Goal: Communication & Community: Answer question/provide support

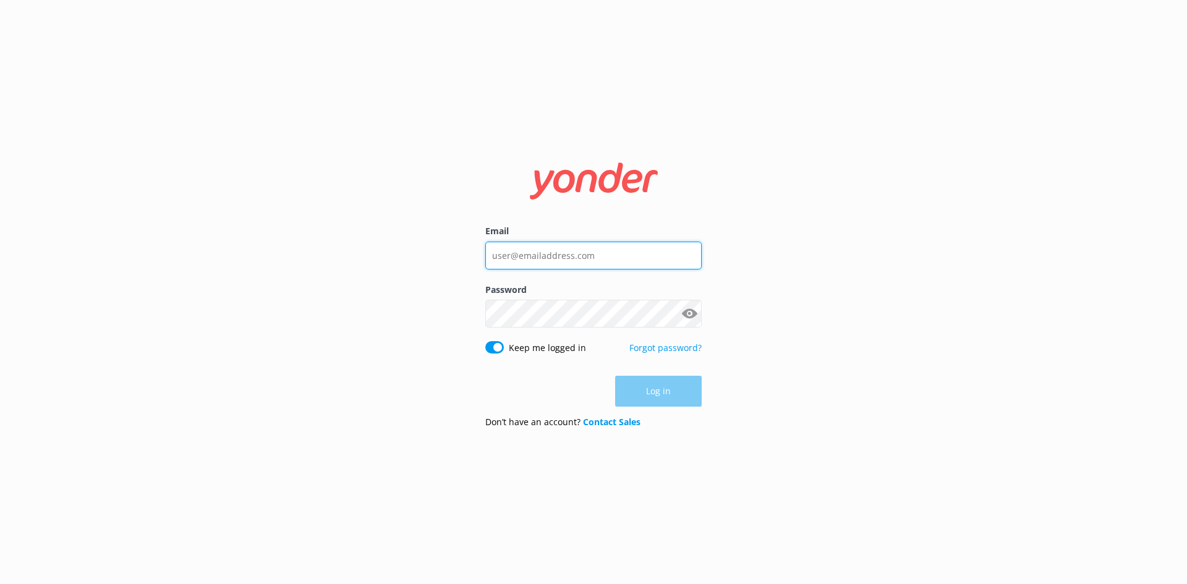
type input "[EMAIL_ADDRESS][DOMAIN_NAME]"
click at [691, 385] on div "Log in" at bounding box center [593, 391] width 216 height 31
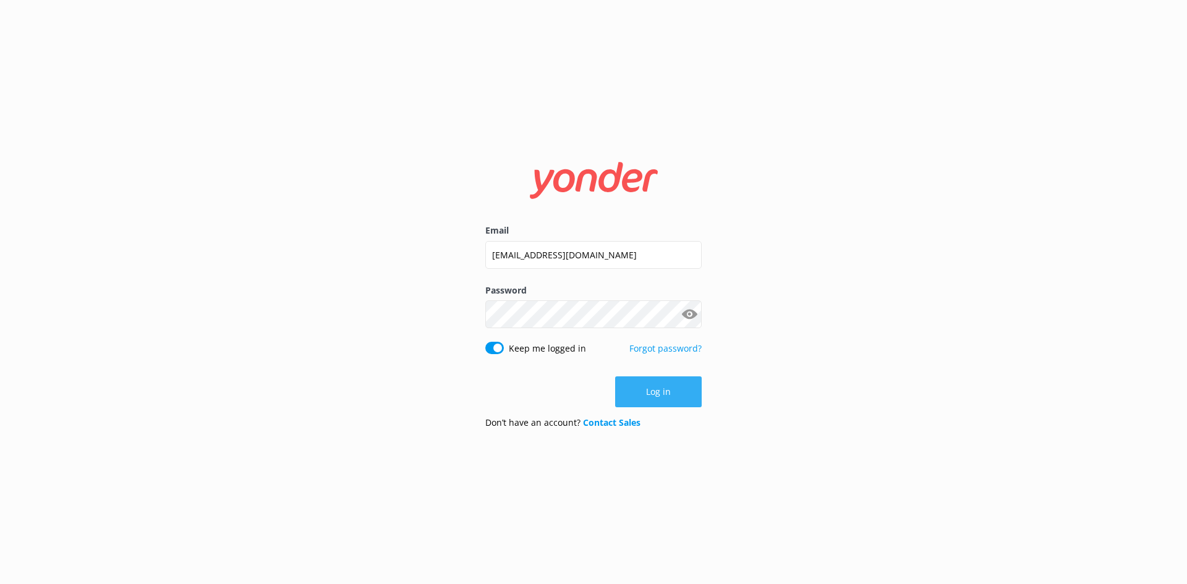
click at [663, 388] on button "Log in" at bounding box center [658, 392] width 87 height 31
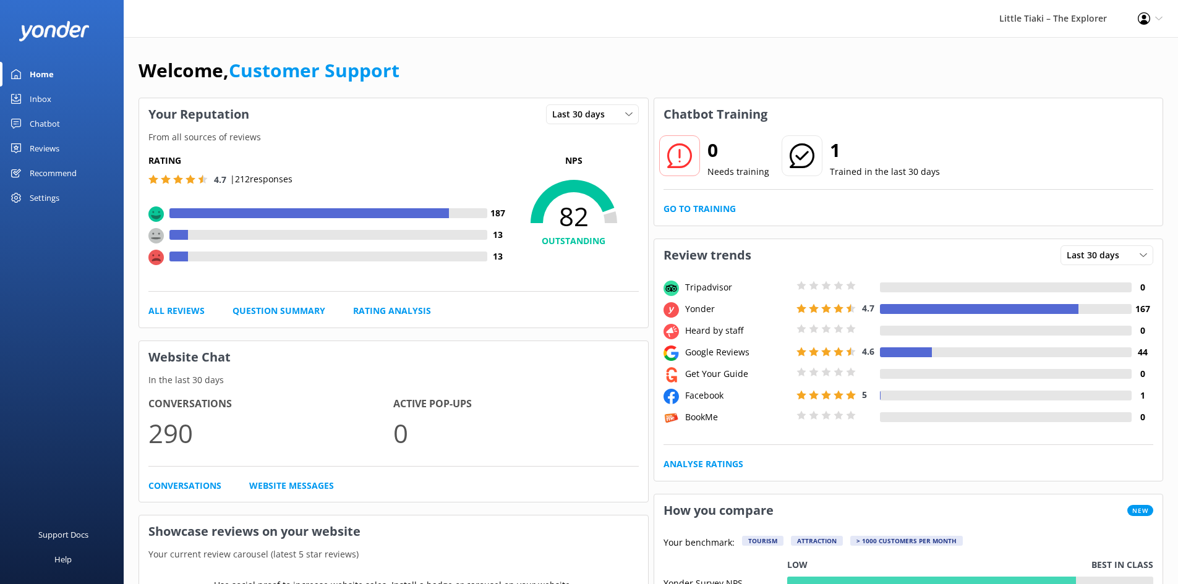
click at [49, 92] on div "Inbox" at bounding box center [41, 99] width 22 height 25
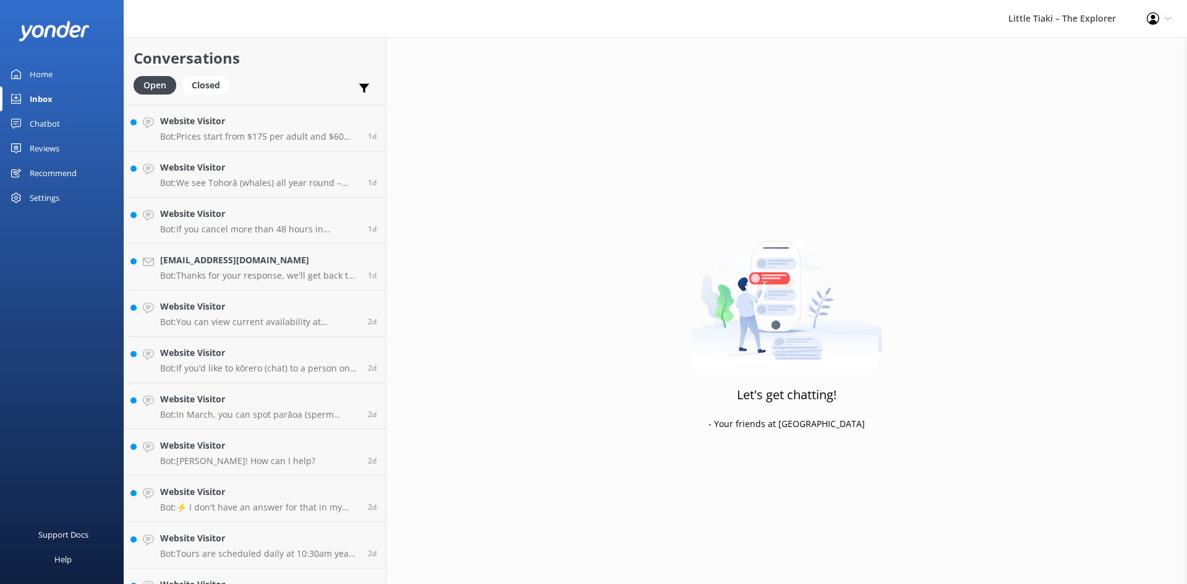
scroll to position [770, 0]
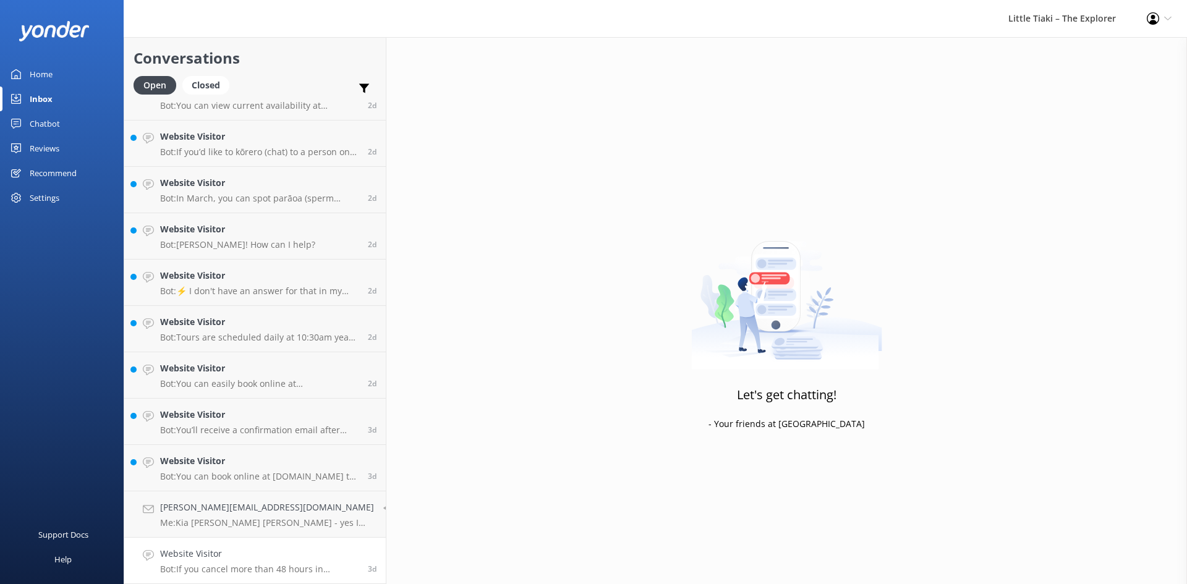
click at [261, 558] on h4 "Website Visitor" at bounding box center [259, 554] width 198 height 14
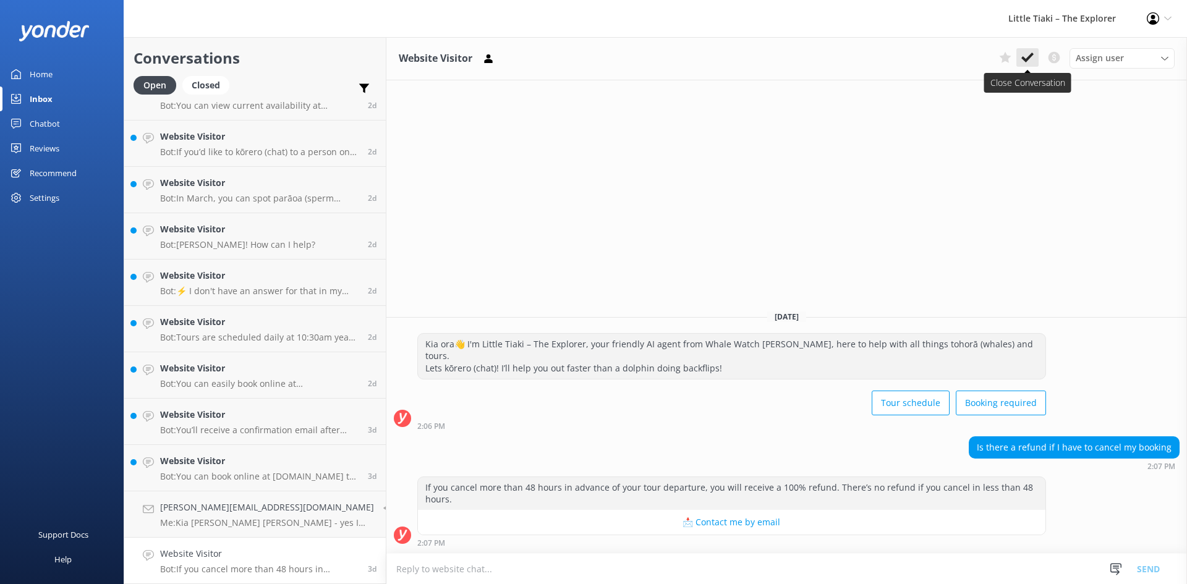
click at [1023, 53] on icon at bounding box center [1027, 57] width 12 height 12
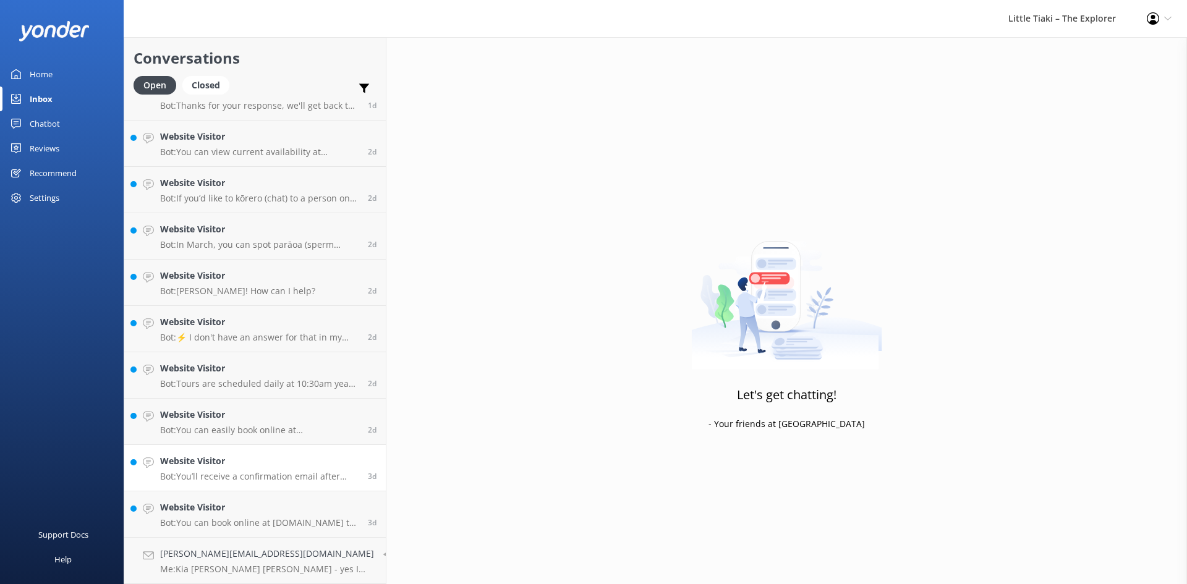
scroll to position [723, 0]
click at [289, 556] on h4 "[PERSON_NAME][EMAIL_ADDRESS][DOMAIN_NAME]" at bounding box center [267, 554] width 214 height 14
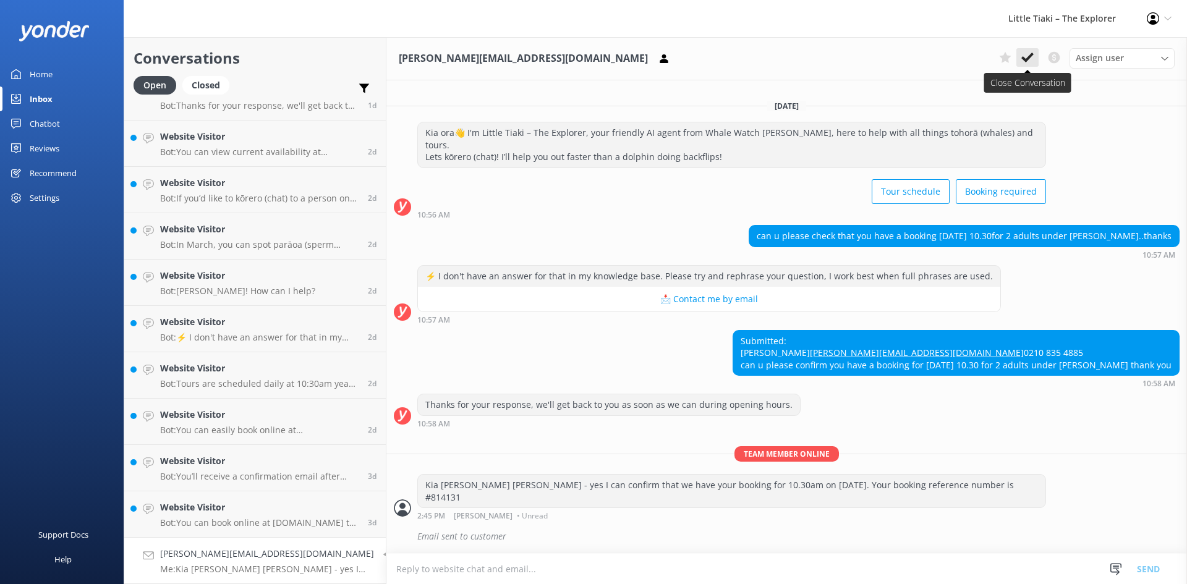
click at [1032, 62] on icon at bounding box center [1027, 57] width 12 height 12
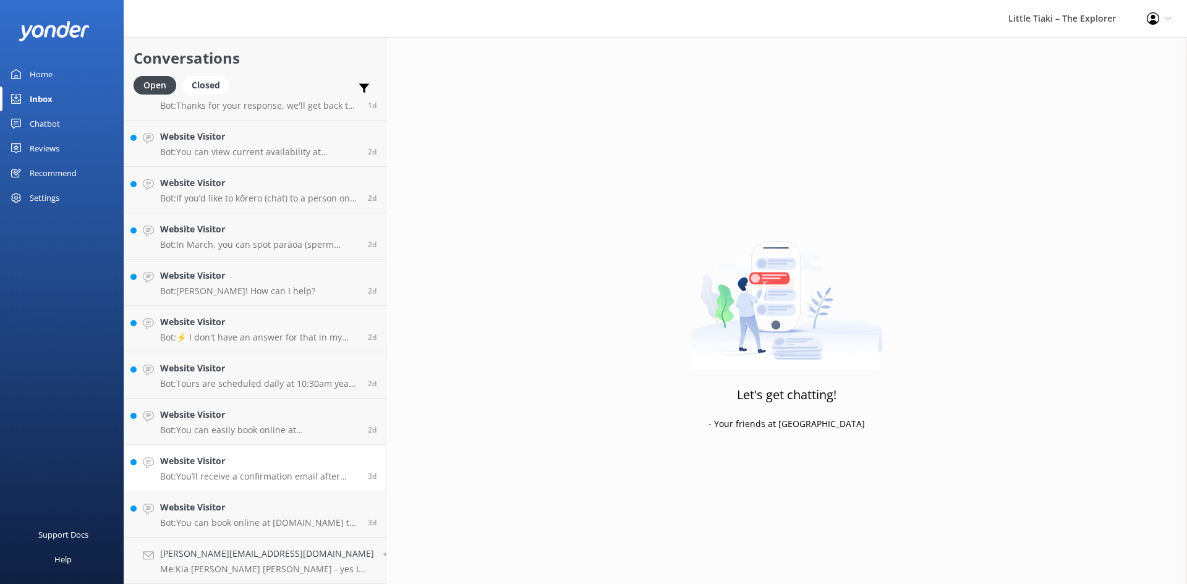
scroll to position [677, 0]
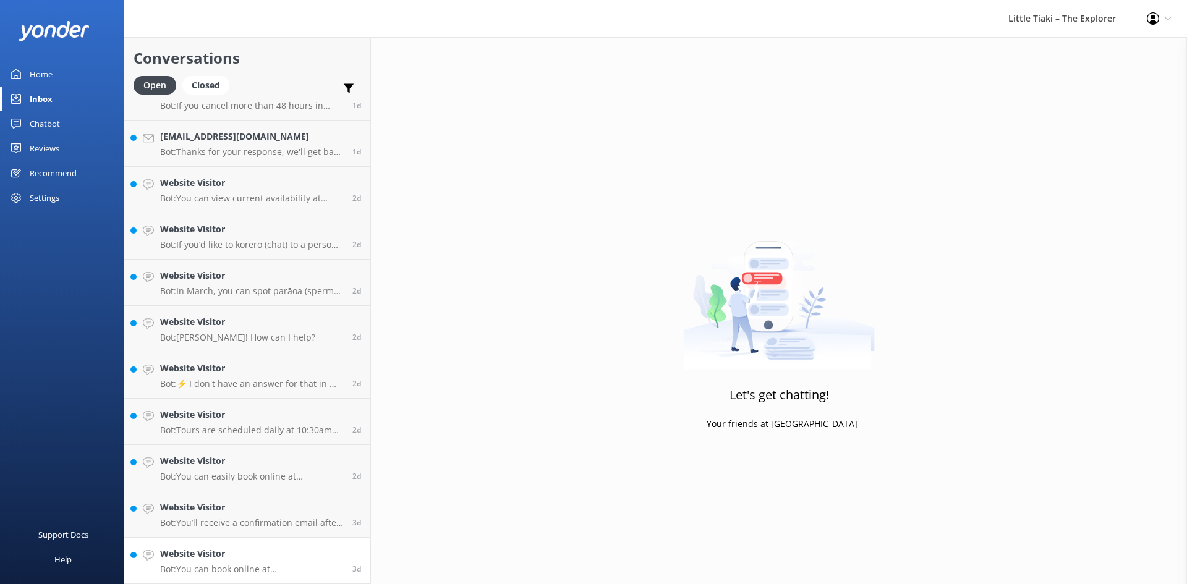
click at [280, 549] on h4 "Website Visitor" at bounding box center [251, 554] width 183 height 14
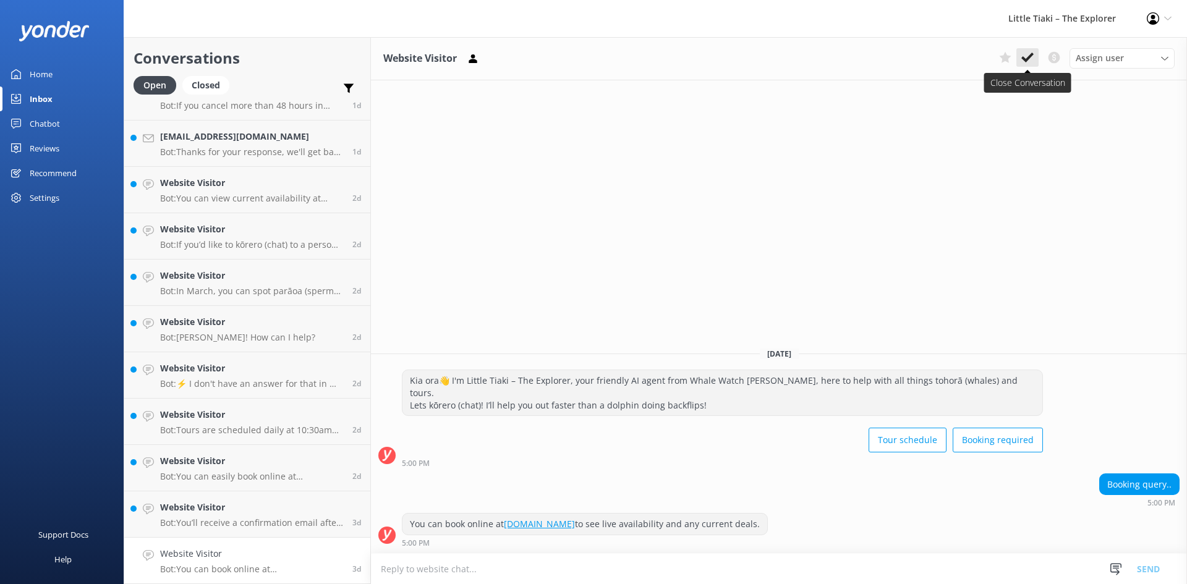
click at [1028, 56] on icon at bounding box center [1027, 57] width 12 height 12
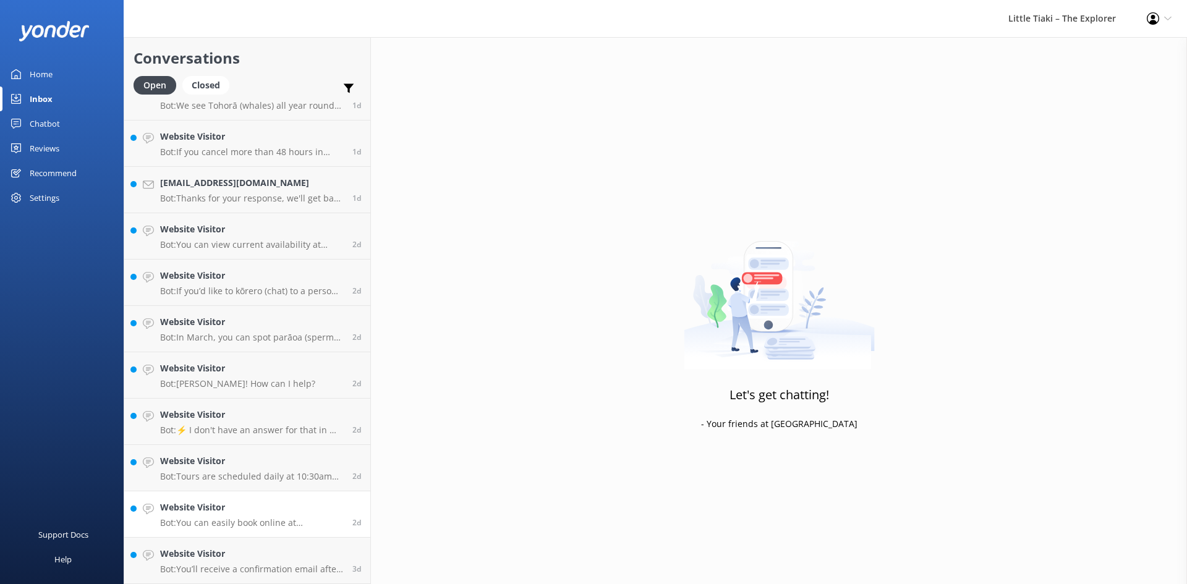
scroll to position [631, 0]
click at [291, 559] on h4 "Website Visitor" at bounding box center [251, 554] width 183 height 14
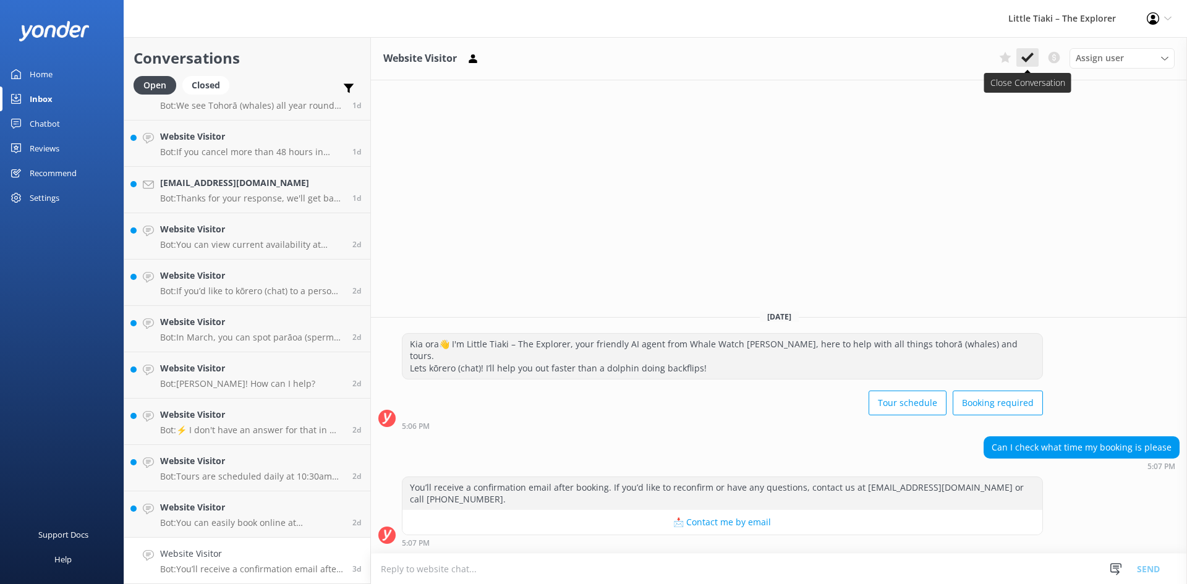
click at [1023, 54] on icon at bounding box center [1027, 57] width 12 height 12
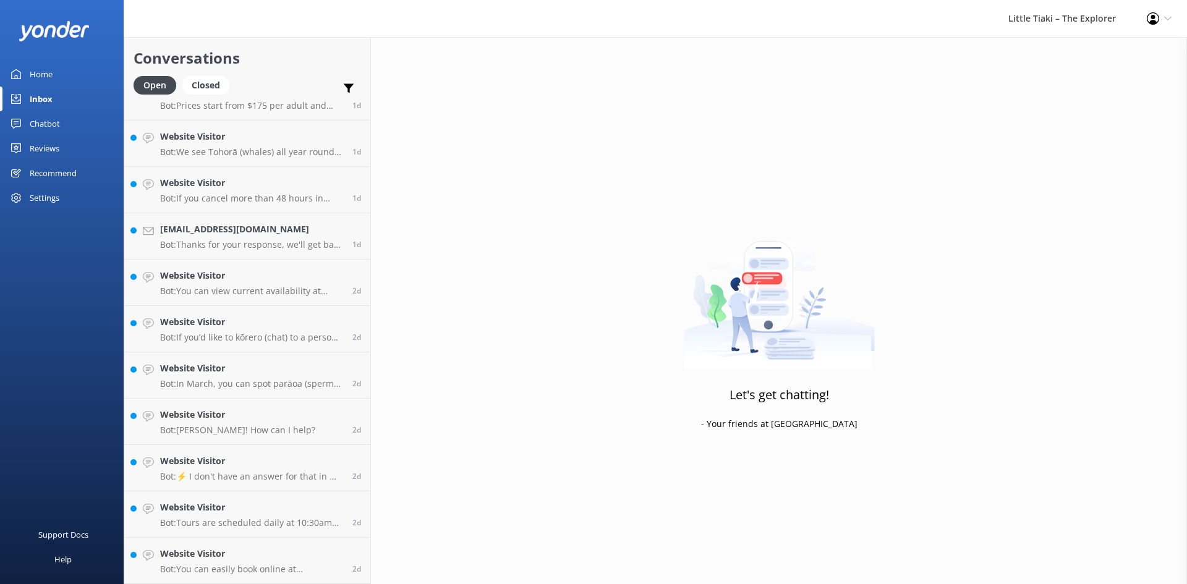
scroll to position [584, 0]
click at [305, 558] on h4 "Website Visitor" at bounding box center [251, 554] width 183 height 14
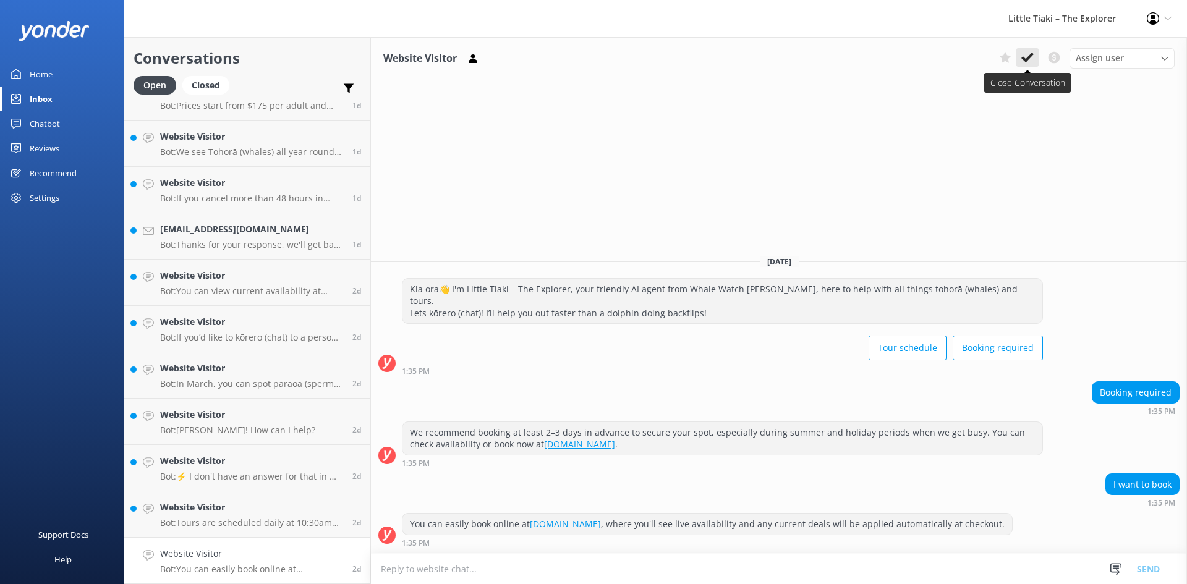
click at [1028, 60] on use at bounding box center [1027, 58] width 12 height 10
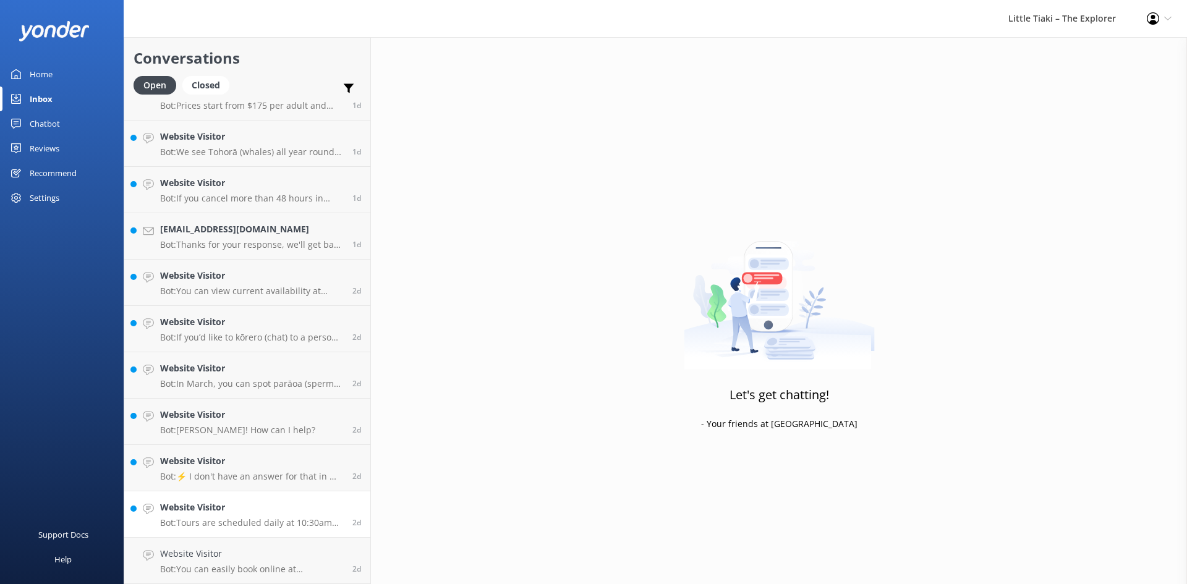
scroll to position [538, 0]
click at [237, 545] on link "Website Visitor Bot: Tours are scheduled daily at 10:30am year-round. Extra tou…" at bounding box center [247, 561] width 246 height 46
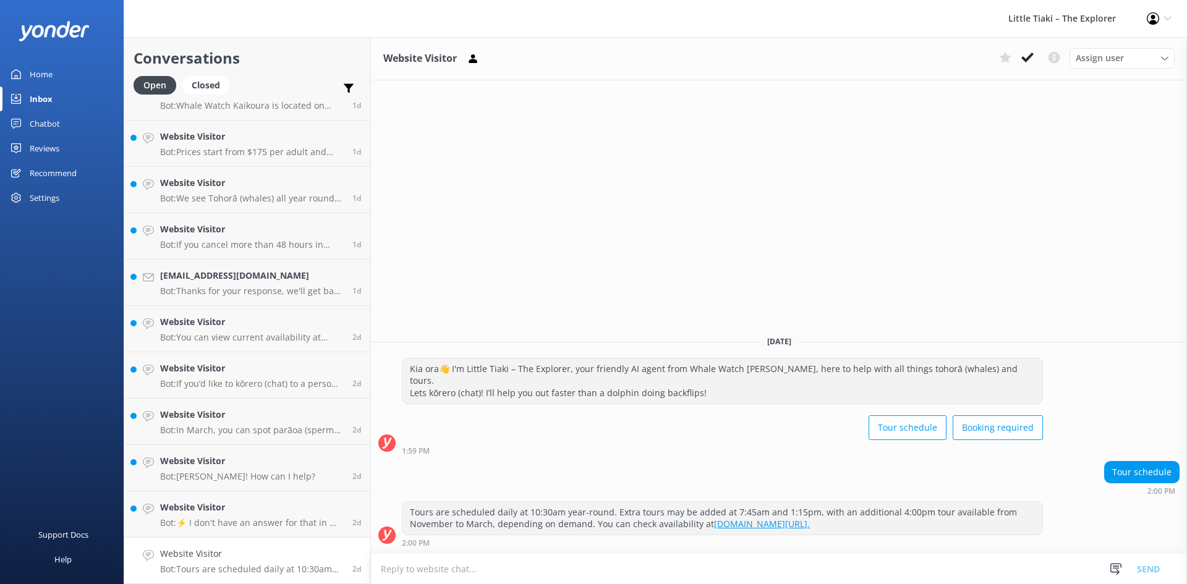
drag, startPoint x: 1035, startPoint y: 51, endPoint x: 850, endPoint y: 117, distance: 196.3
click at [1034, 52] on button at bounding box center [1027, 57] width 22 height 19
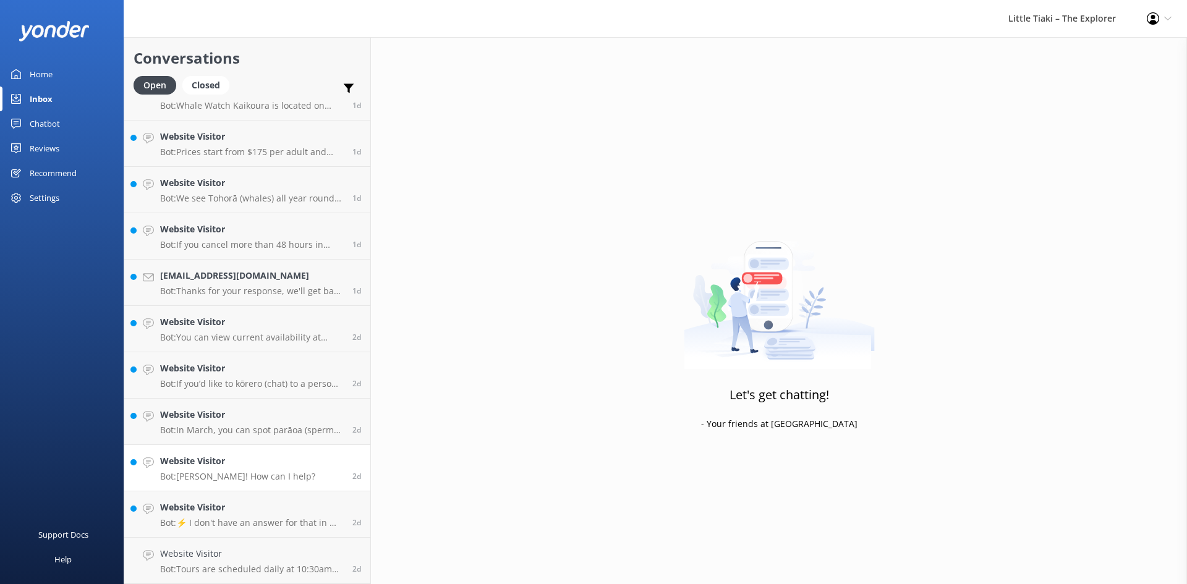
scroll to position [492, 0]
click at [277, 556] on h4 "Website Visitor" at bounding box center [251, 554] width 183 height 14
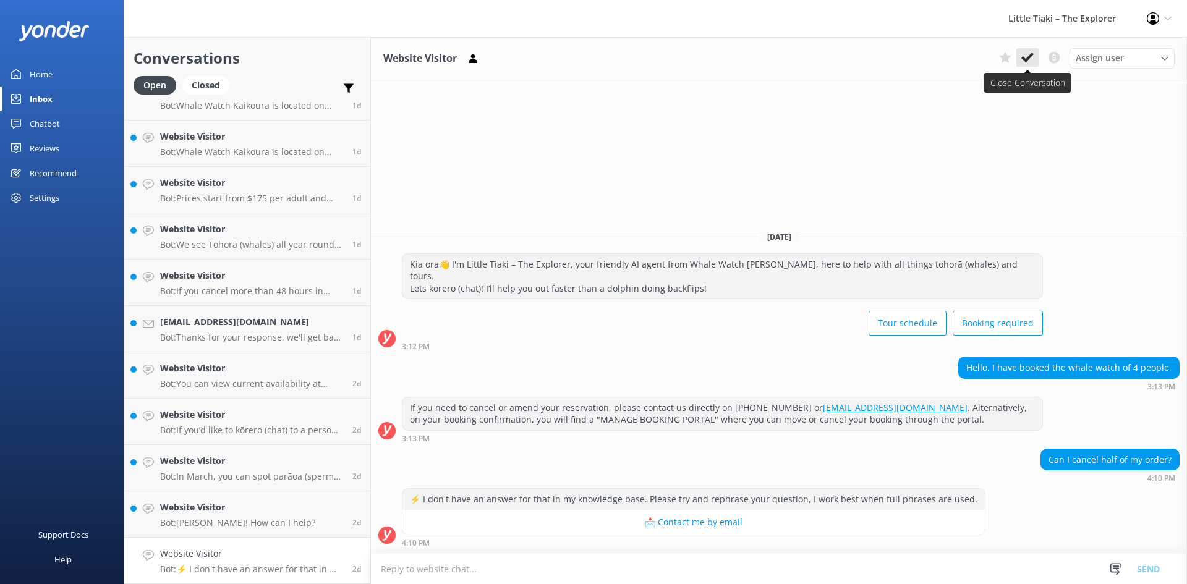
click at [1034, 54] on button at bounding box center [1027, 57] width 22 height 19
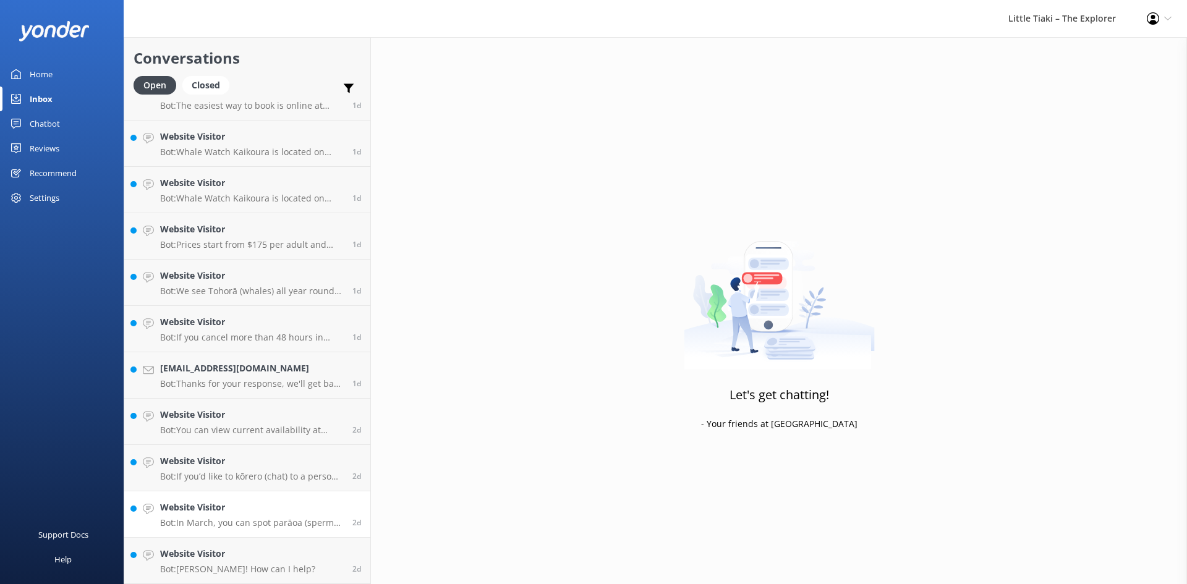
scroll to position [445, 0]
click at [298, 531] on link "Website Visitor Bot: In March, you can spot parāoa (sperm whales) as they live …" at bounding box center [247, 515] width 246 height 46
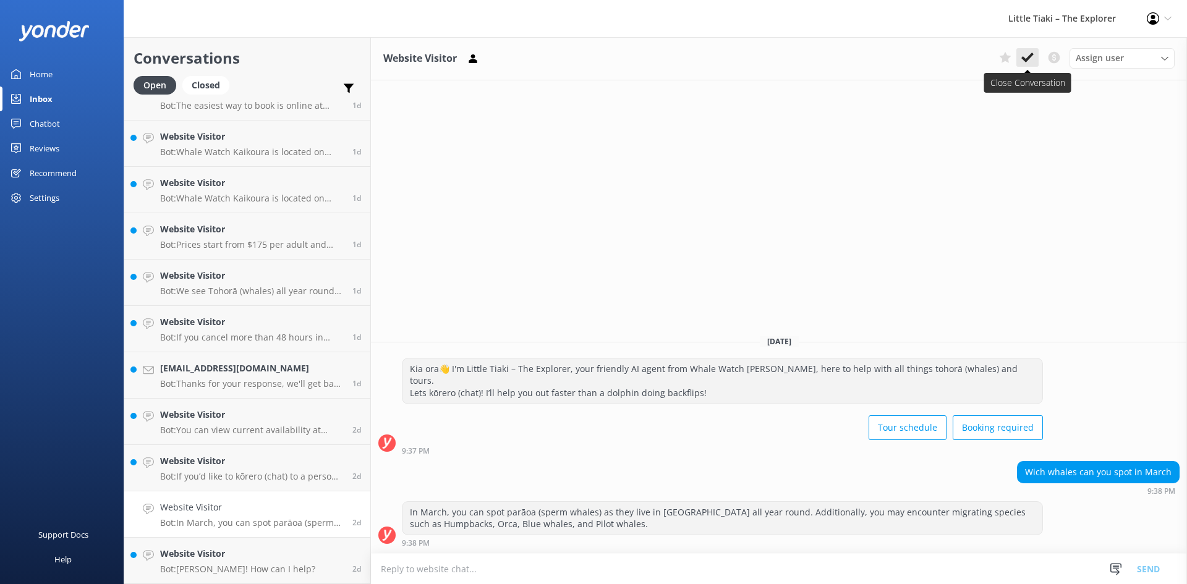
click at [1028, 54] on icon at bounding box center [1027, 57] width 12 height 12
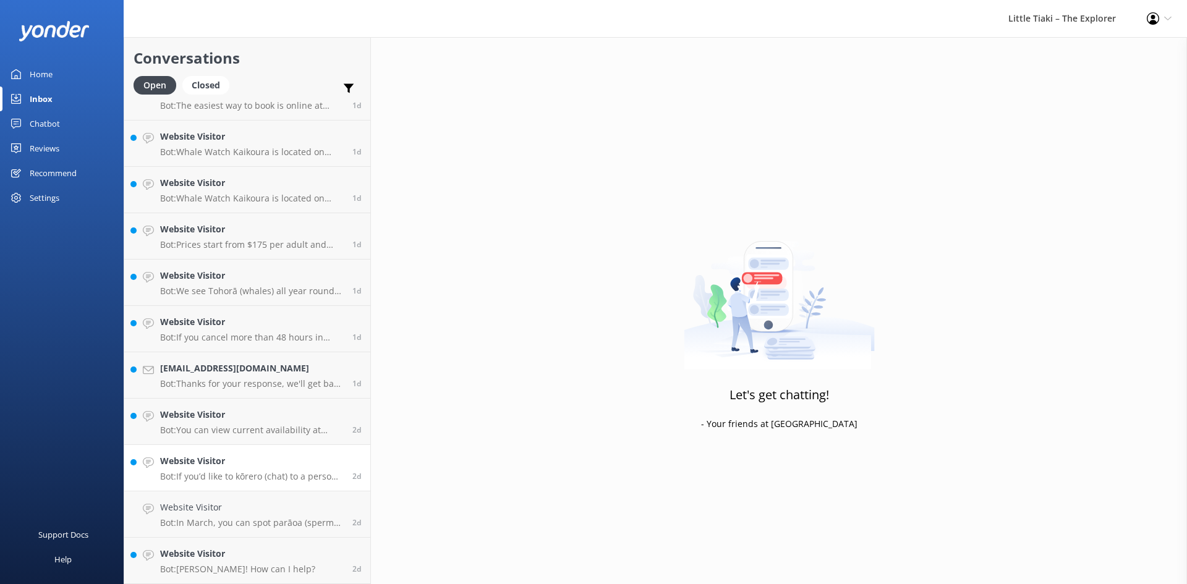
scroll to position [399, 0]
click at [300, 519] on p "Bot: If you’d like to kōrero (chat) to a person on the Whale Watch Kaikoura tea…" at bounding box center [251, 522] width 183 height 11
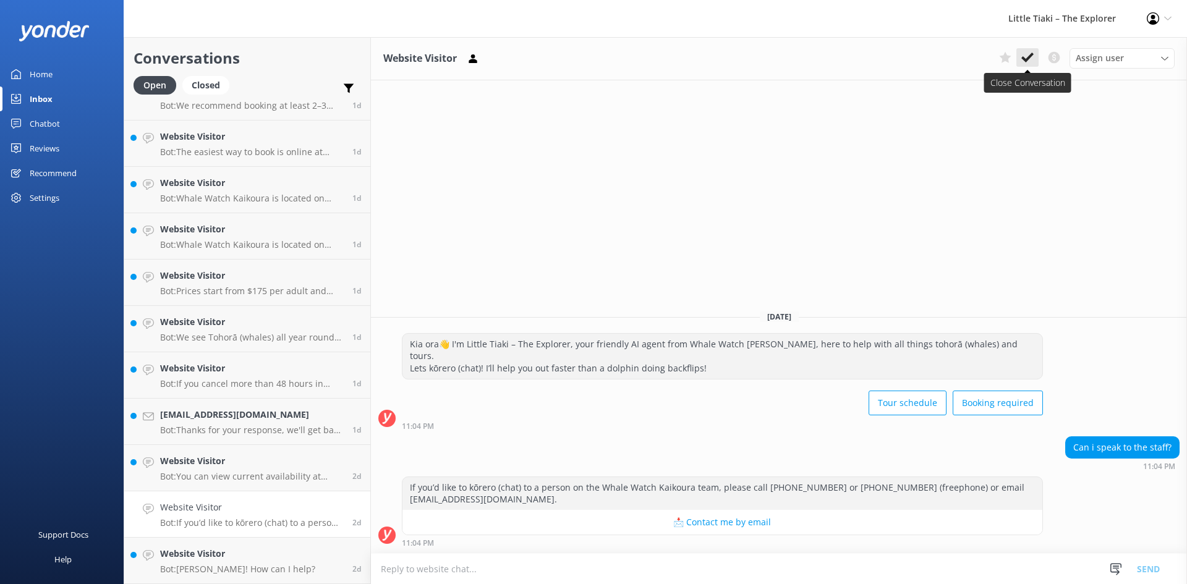
click at [1033, 56] on icon at bounding box center [1027, 57] width 12 height 12
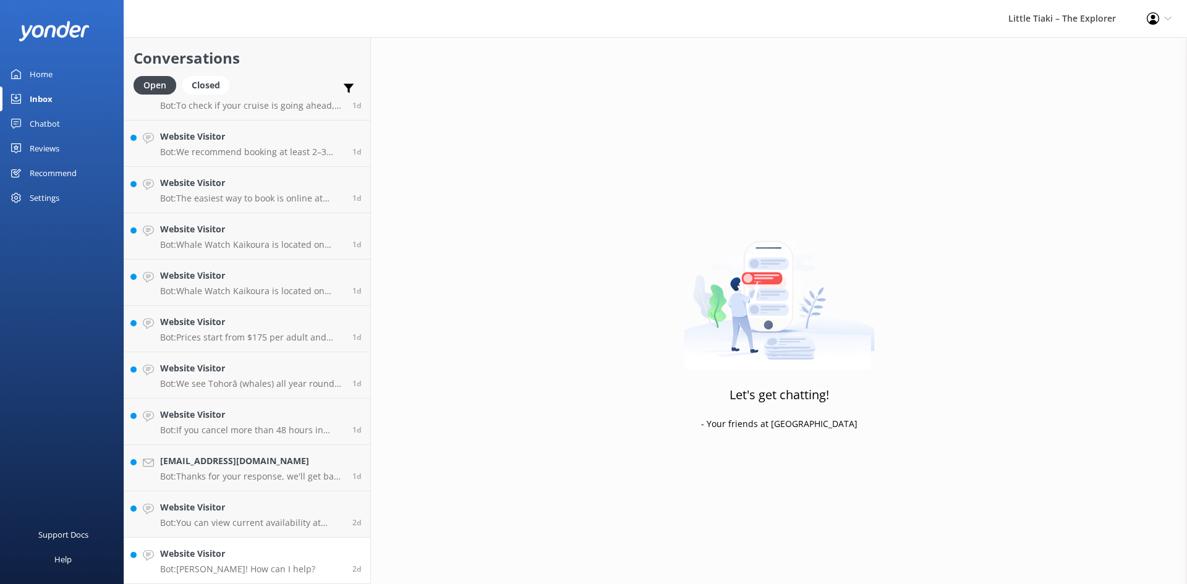
scroll to position [352, 0]
click at [246, 549] on h4 "Website Visitor" at bounding box center [237, 554] width 155 height 14
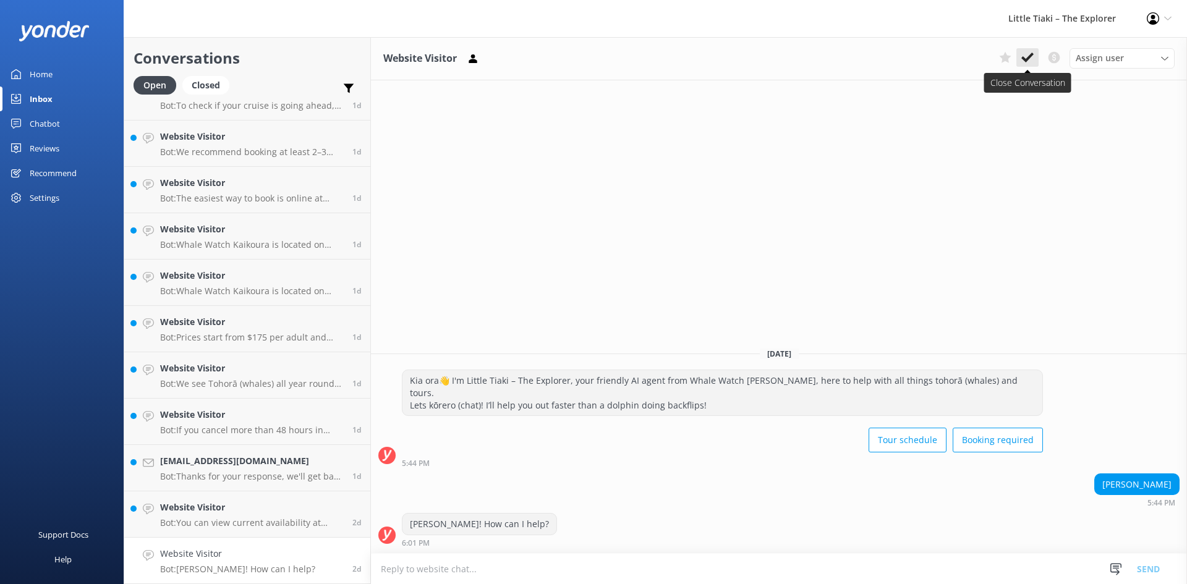
click at [1026, 56] on icon at bounding box center [1027, 57] width 12 height 12
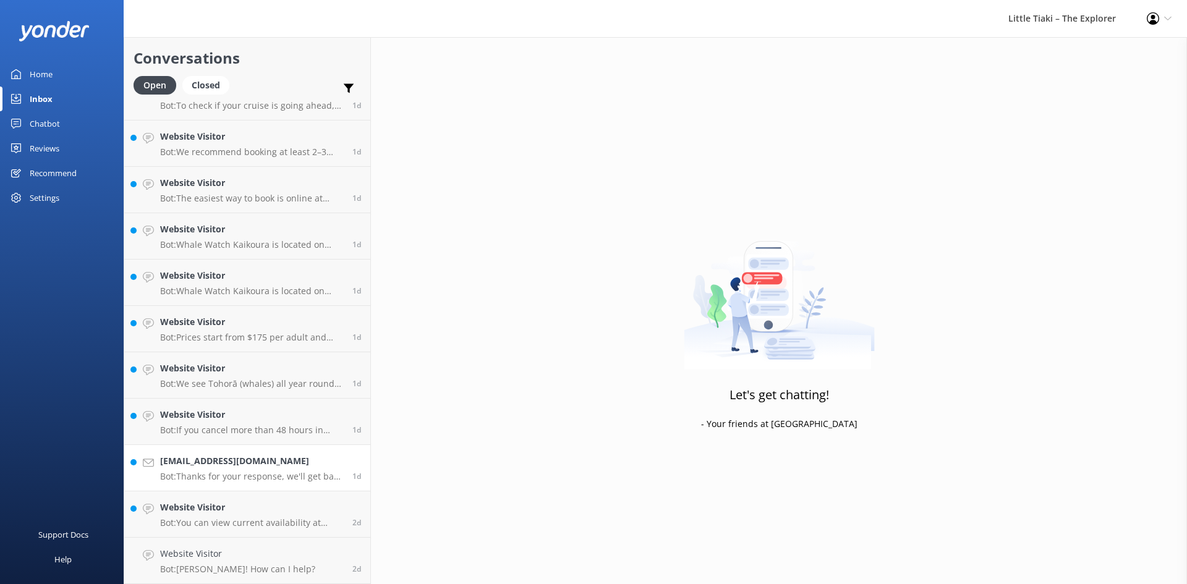
scroll to position [306, 0]
click at [231, 553] on h4 "Website Visitor" at bounding box center [251, 554] width 183 height 14
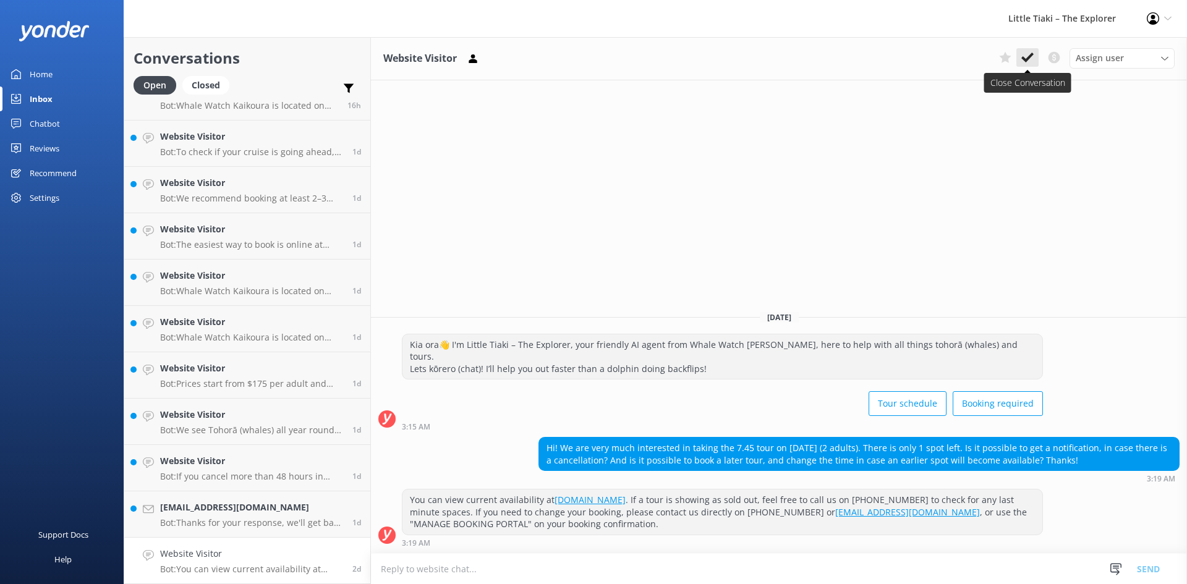
click at [1019, 59] on button at bounding box center [1027, 57] width 22 height 19
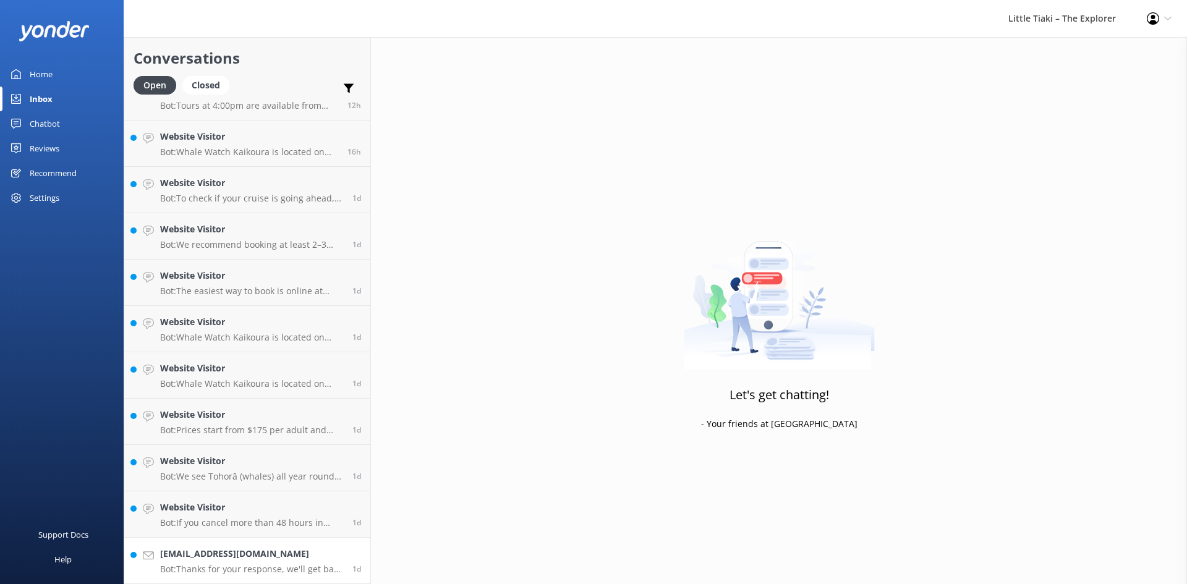
scroll to position [260, 0]
click at [245, 561] on h4 "[EMAIL_ADDRESS][DOMAIN_NAME]" at bounding box center [251, 554] width 183 height 14
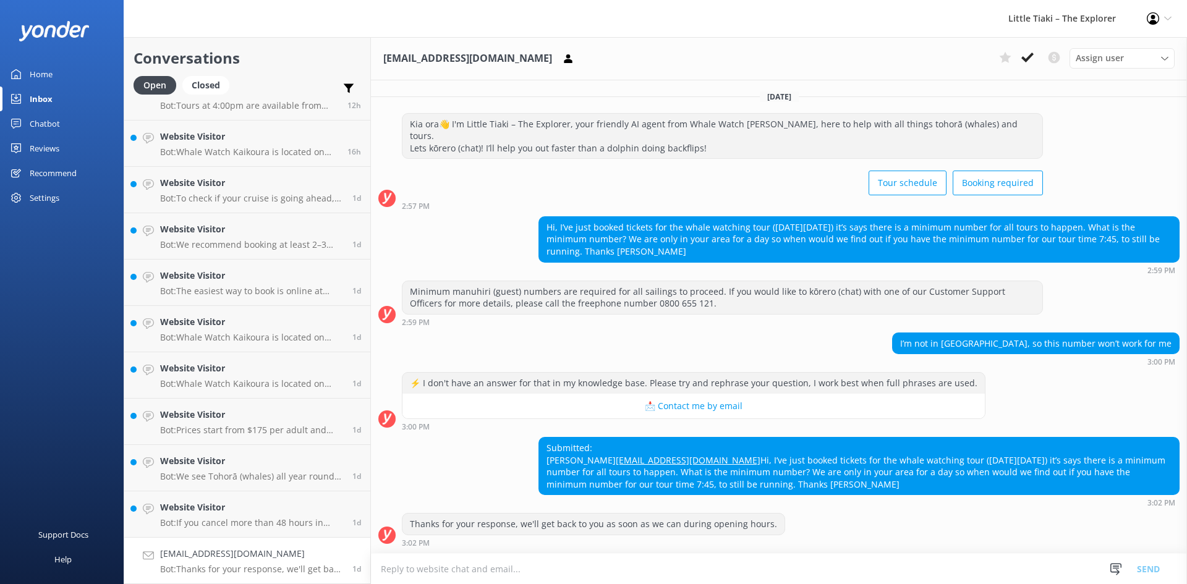
scroll to position [12, 0]
click at [1037, 62] on button at bounding box center [1027, 57] width 22 height 19
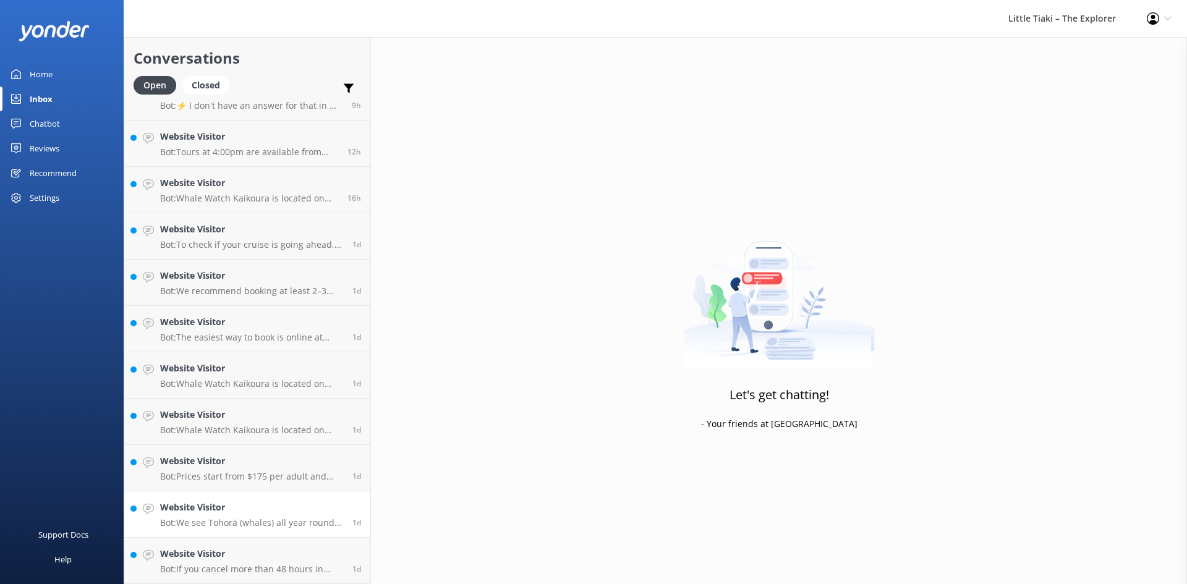
click at [276, 529] on div "Website Visitor Bot: If you’re having problems booking online, please email you…" at bounding box center [247, 237] width 246 height 696
click at [239, 554] on h4 "Website Visitor" at bounding box center [251, 554] width 183 height 14
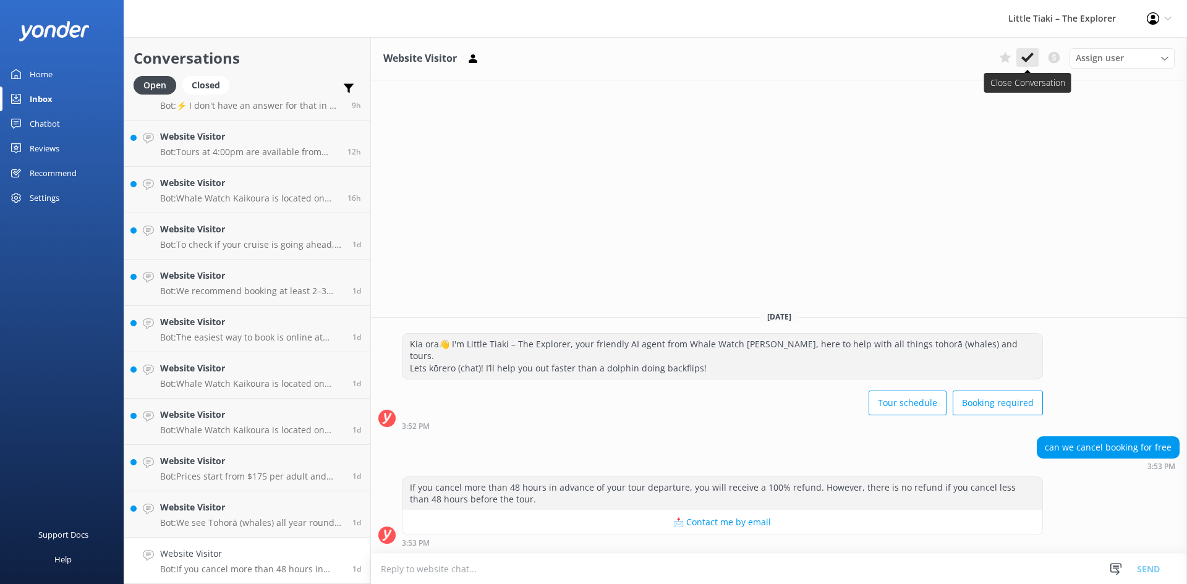
click at [1022, 51] on button at bounding box center [1027, 57] width 22 height 19
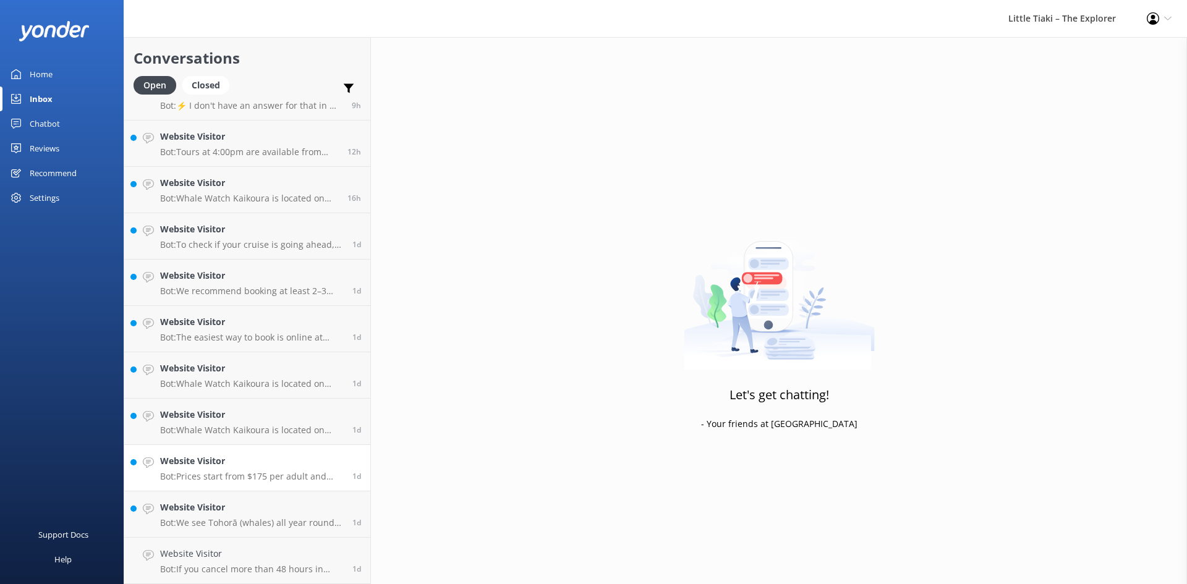
scroll to position [167, 0]
click at [262, 550] on h4 "Website Visitor" at bounding box center [251, 554] width 183 height 14
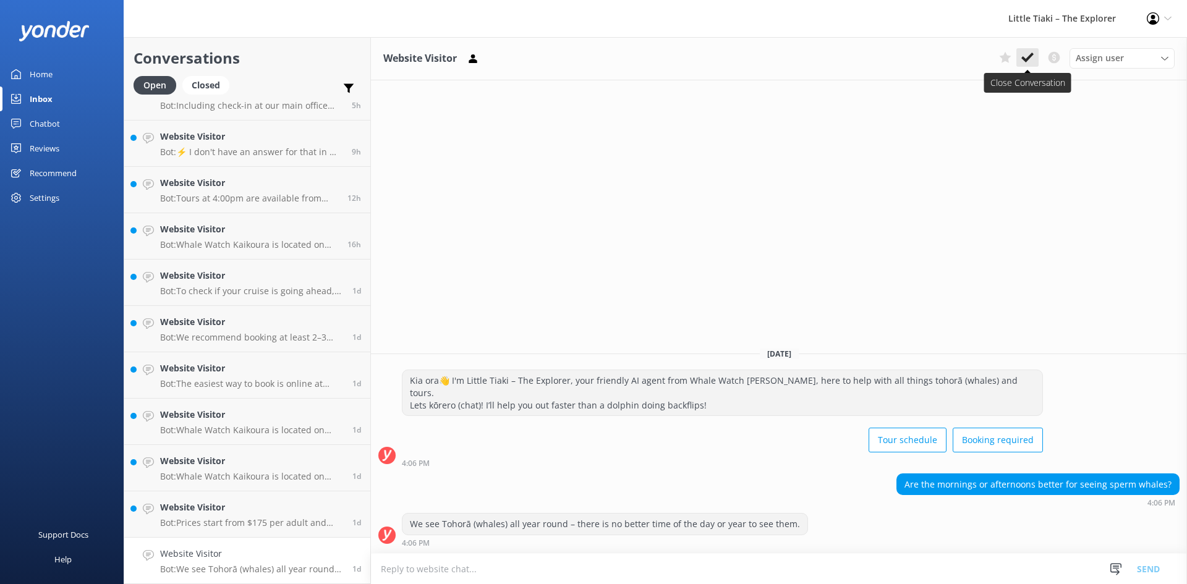
click at [1037, 58] on button at bounding box center [1027, 57] width 22 height 19
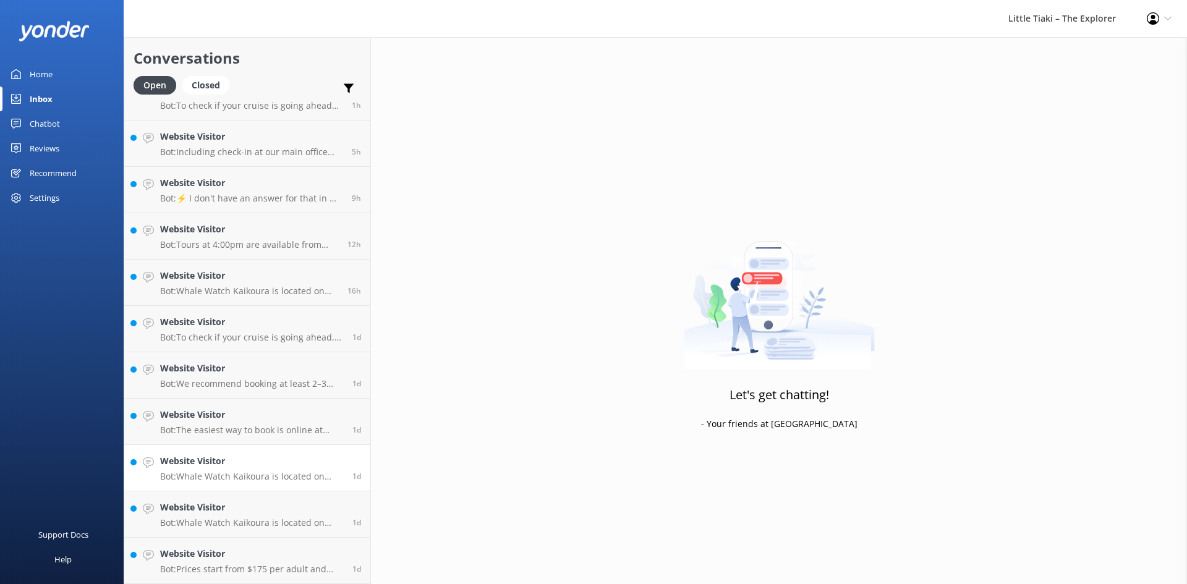
scroll to position [121, 0]
click at [278, 538] on link "Website Visitor Bot: Prices start from $175 per adult and $60 per child in the …" at bounding box center [247, 561] width 246 height 46
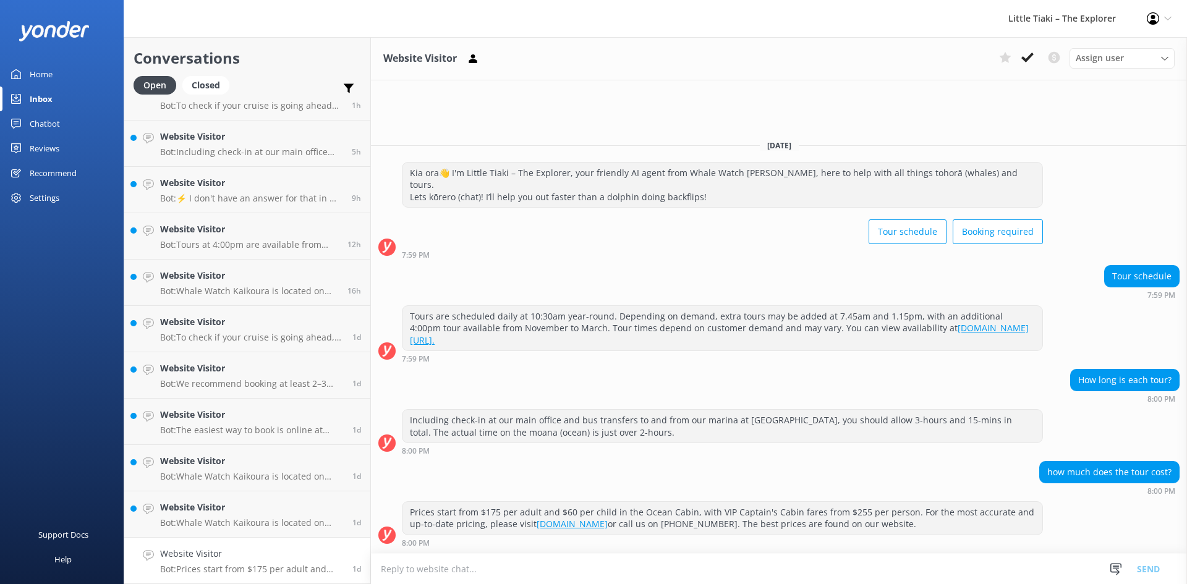
click at [1031, 66] on button at bounding box center [1027, 57] width 22 height 19
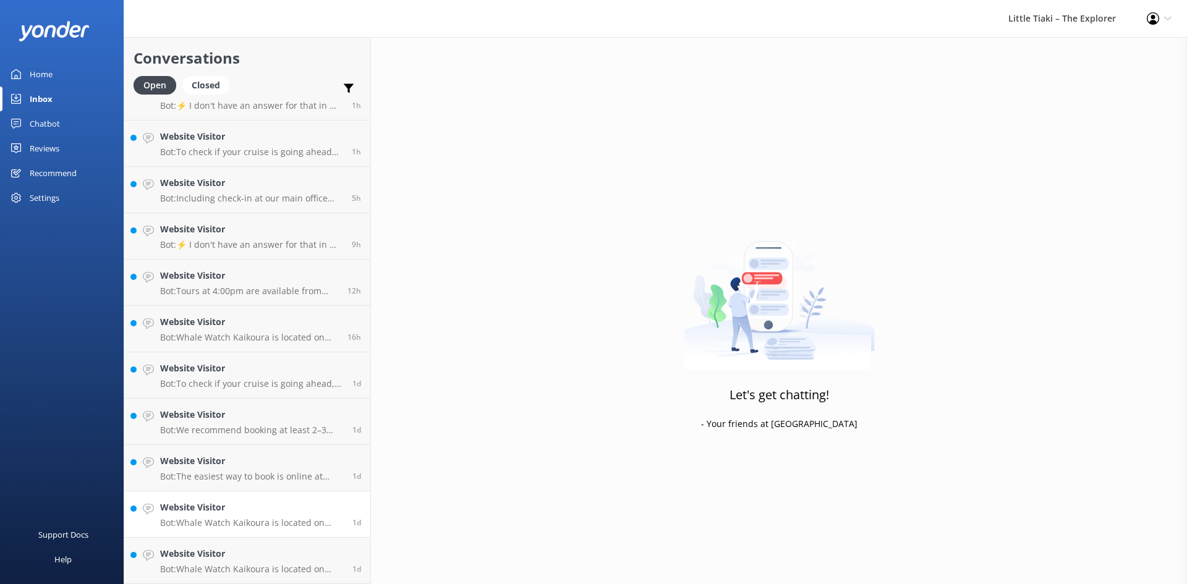
scroll to position [74, 0]
click at [258, 546] on link "Website Visitor Bot: Whale Watch Kaikoura is located on [STREET_ADDRESS]. It is…" at bounding box center [247, 561] width 246 height 46
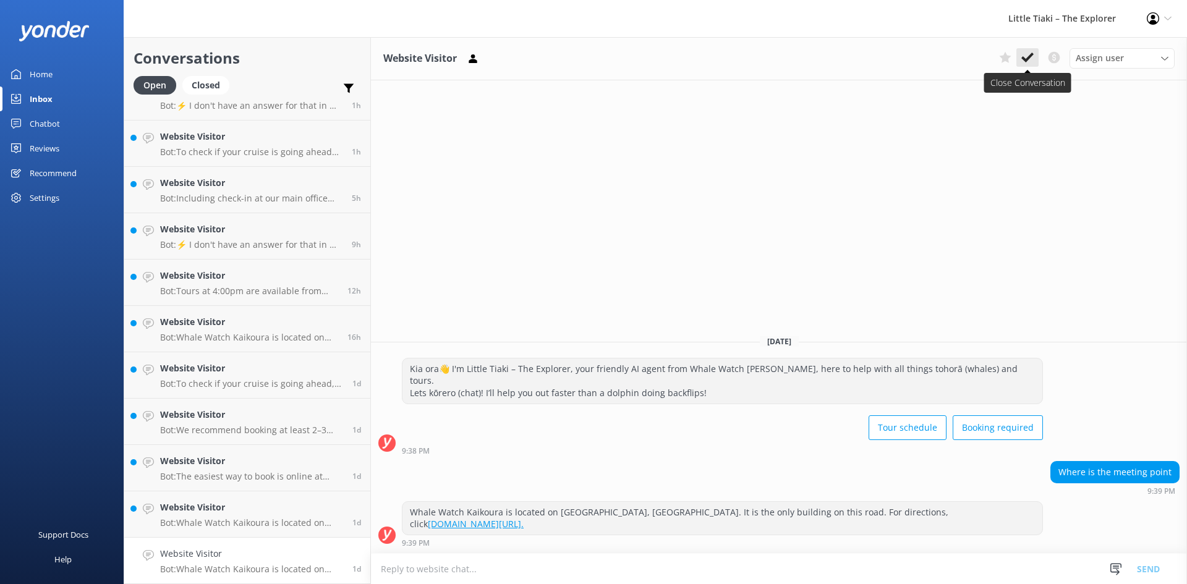
click at [1023, 60] on use at bounding box center [1027, 58] width 12 height 10
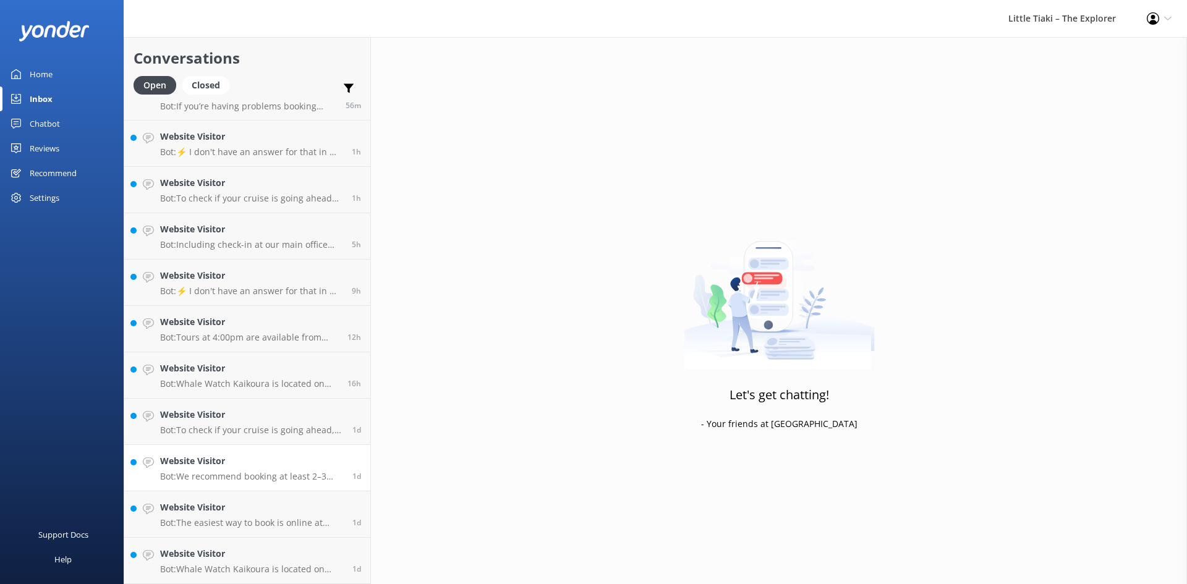
scroll to position [28, 0]
click at [271, 527] on p "Bot: The easiest way to book is online at [DOMAIN_NAME], where you can see live…" at bounding box center [251, 522] width 183 height 11
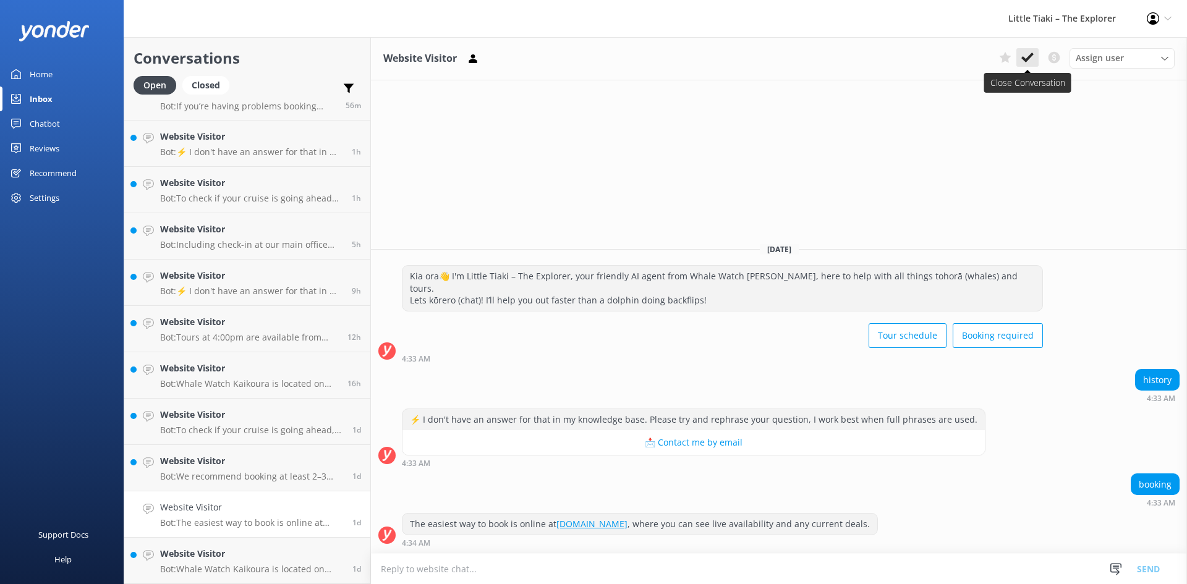
click at [1028, 50] on button at bounding box center [1027, 57] width 22 height 19
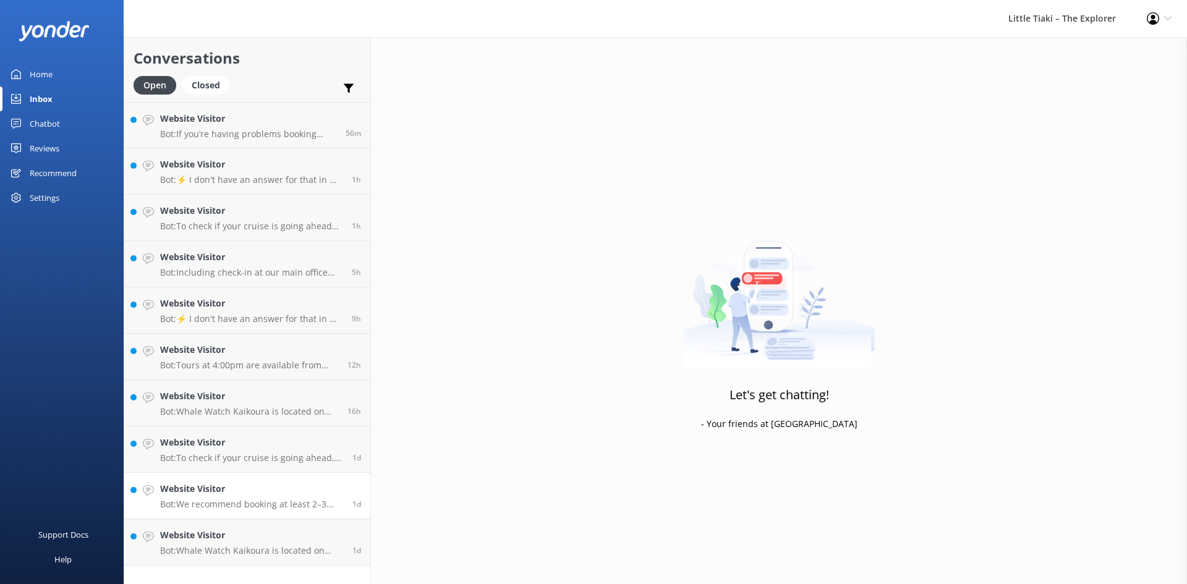
click at [259, 503] on p "Bot: We recommend booking at least 2–3 days in advance to secure your spot, esp…" at bounding box center [251, 504] width 183 height 11
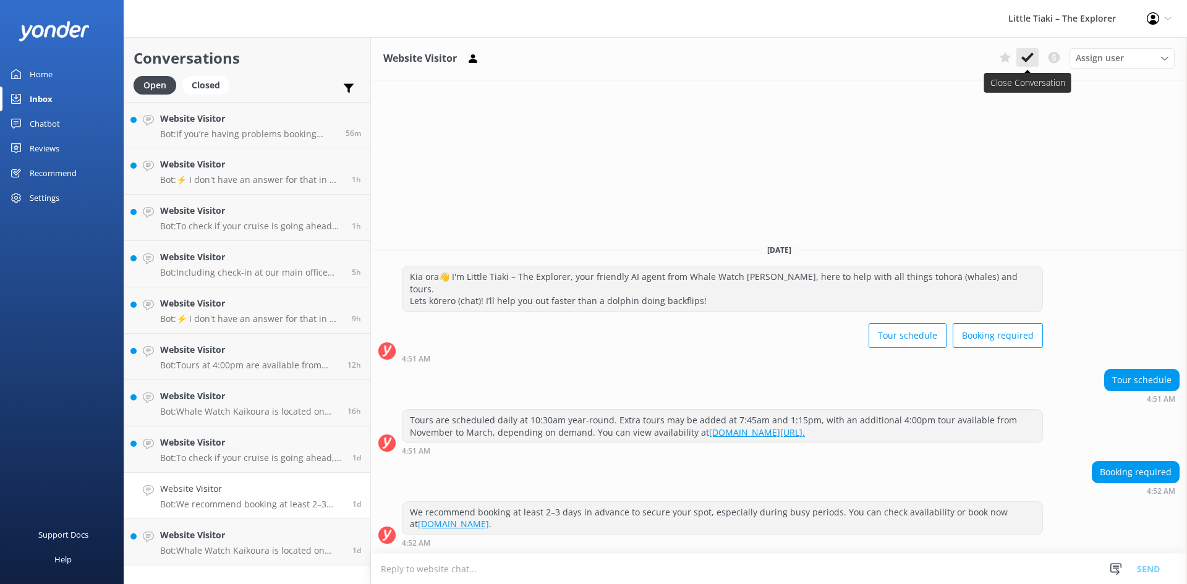
click at [1037, 60] on button at bounding box center [1027, 57] width 22 height 19
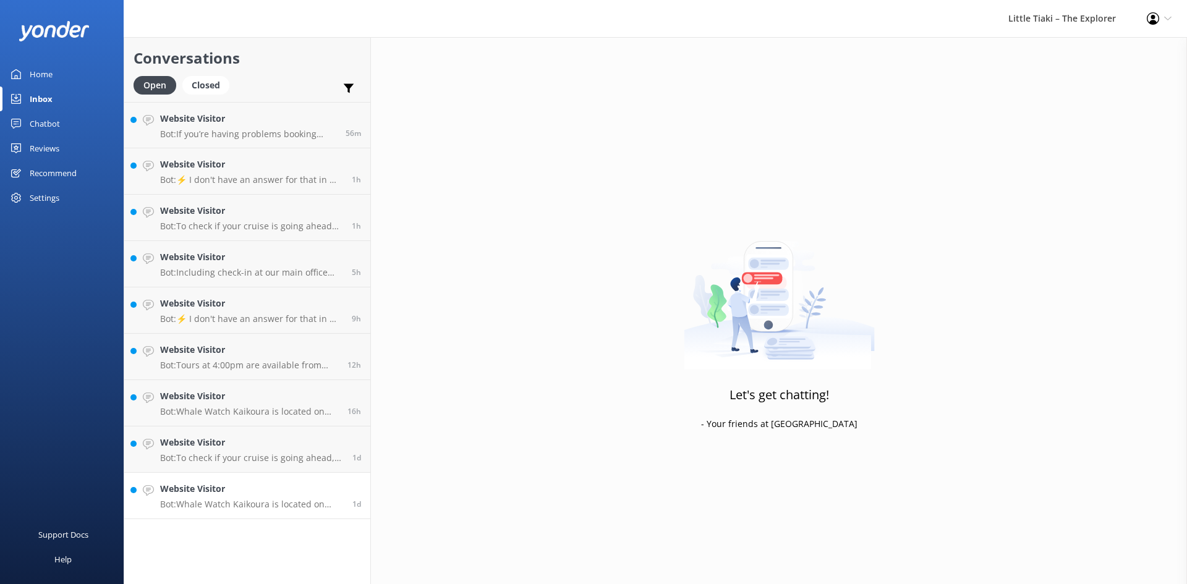
click at [296, 517] on link "Website Visitor Bot: Whale Watch Kaikoura is located on [STREET_ADDRESS]. We ar…" at bounding box center [247, 496] width 246 height 46
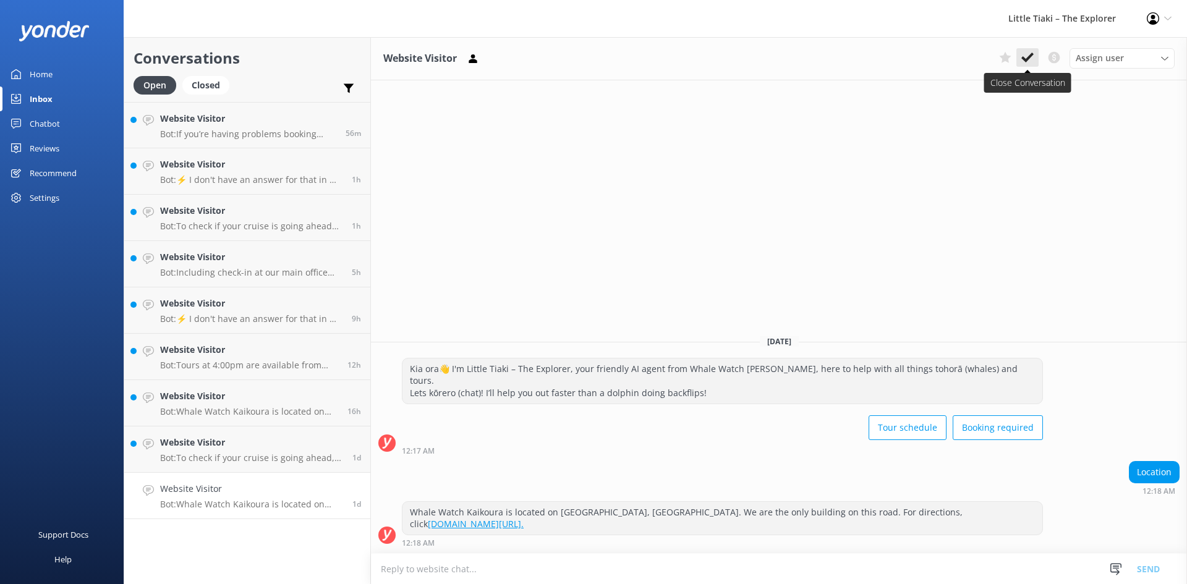
click at [1026, 54] on icon at bounding box center [1027, 57] width 12 height 12
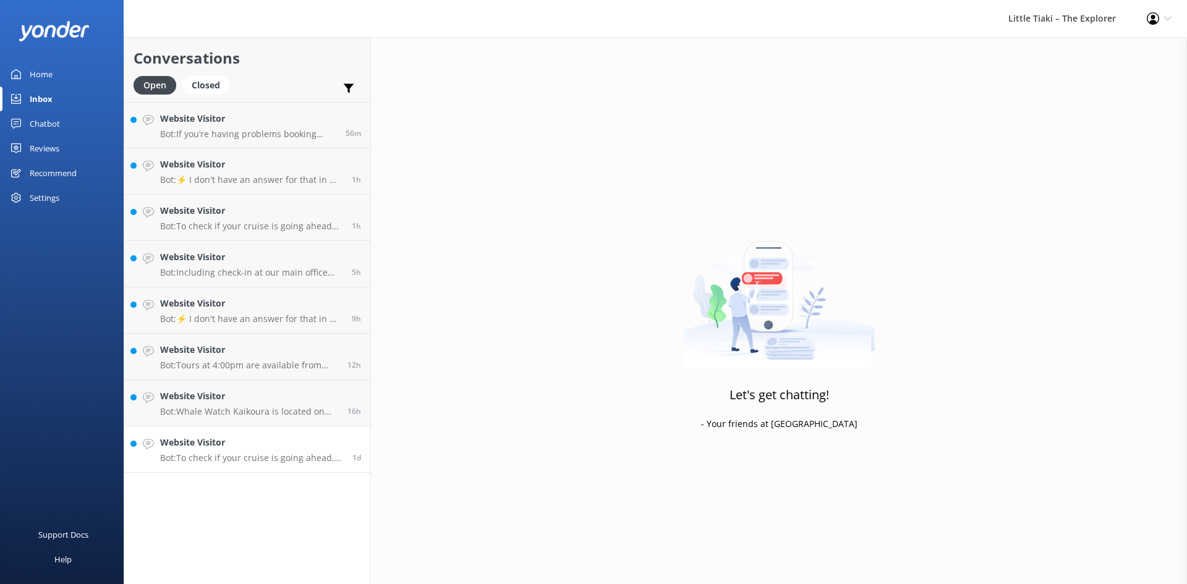
click at [242, 458] on p "Bot: To check if your cruise is going ahead, click the Cruise Status button at …" at bounding box center [251, 458] width 183 height 11
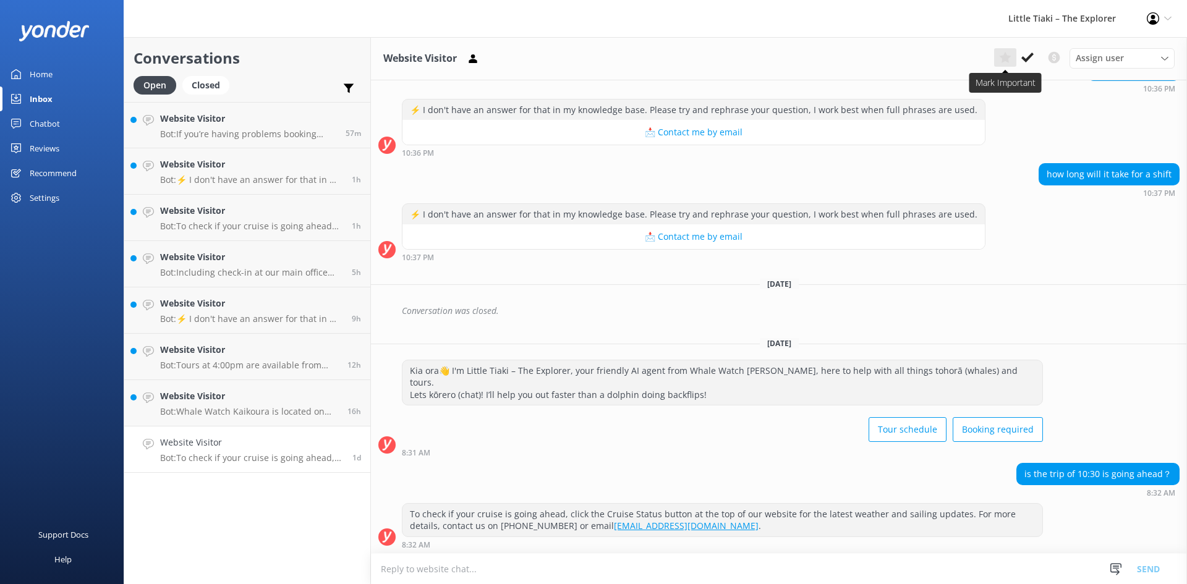
scroll to position [239, 0]
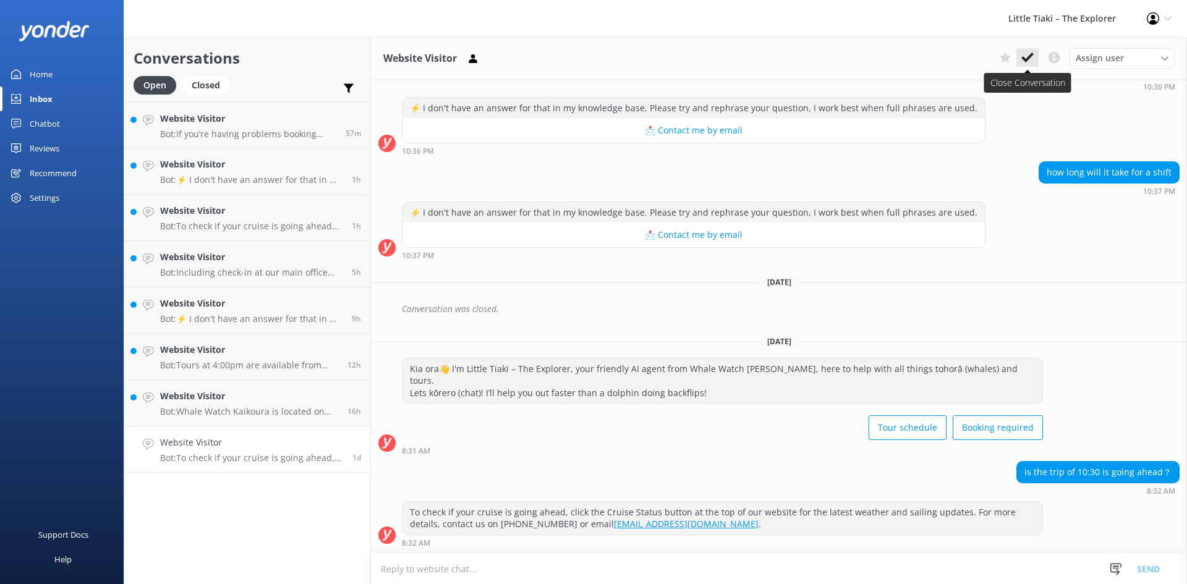
click at [1023, 54] on icon at bounding box center [1027, 57] width 12 height 12
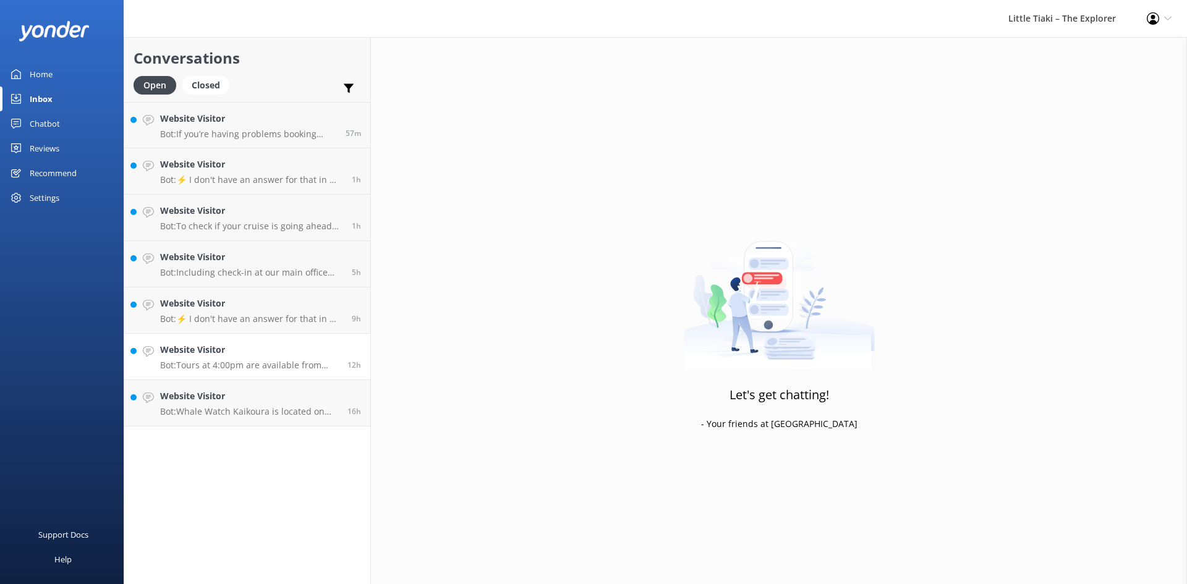
click at [237, 377] on link "Website Visitor Bot: Tours at 4:00pm are available from November to March, depe…" at bounding box center [247, 357] width 246 height 46
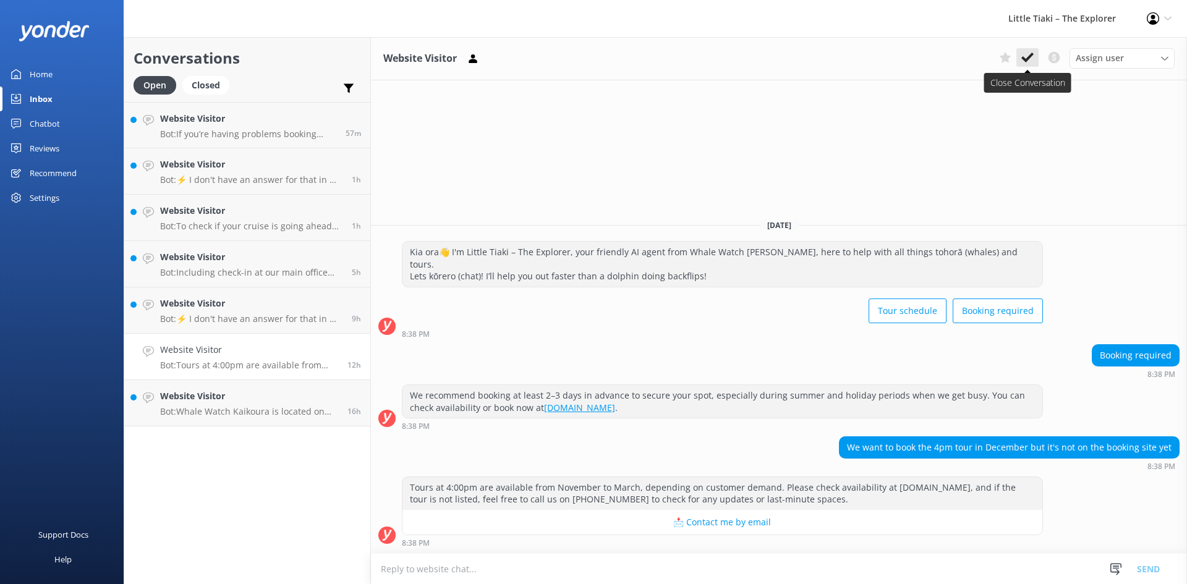
click at [1031, 61] on icon at bounding box center [1027, 57] width 12 height 12
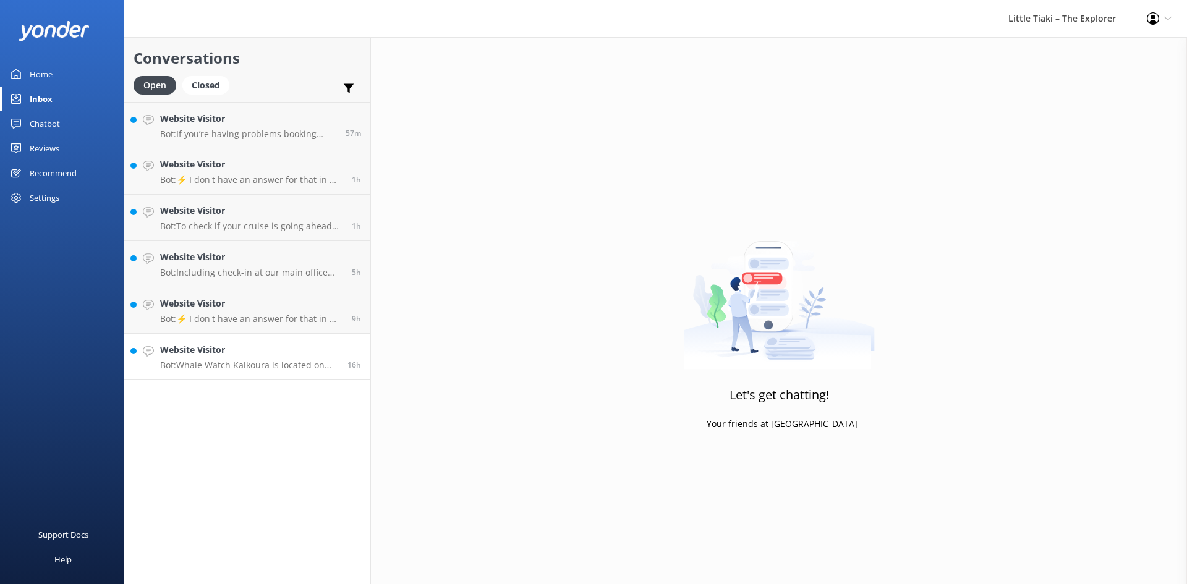
click at [276, 339] on link "Website Visitor Bot: Whale Watch Kaikoura is located on [STREET_ADDRESS]. We ar…" at bounding box center [247, 357] width 246 height 46
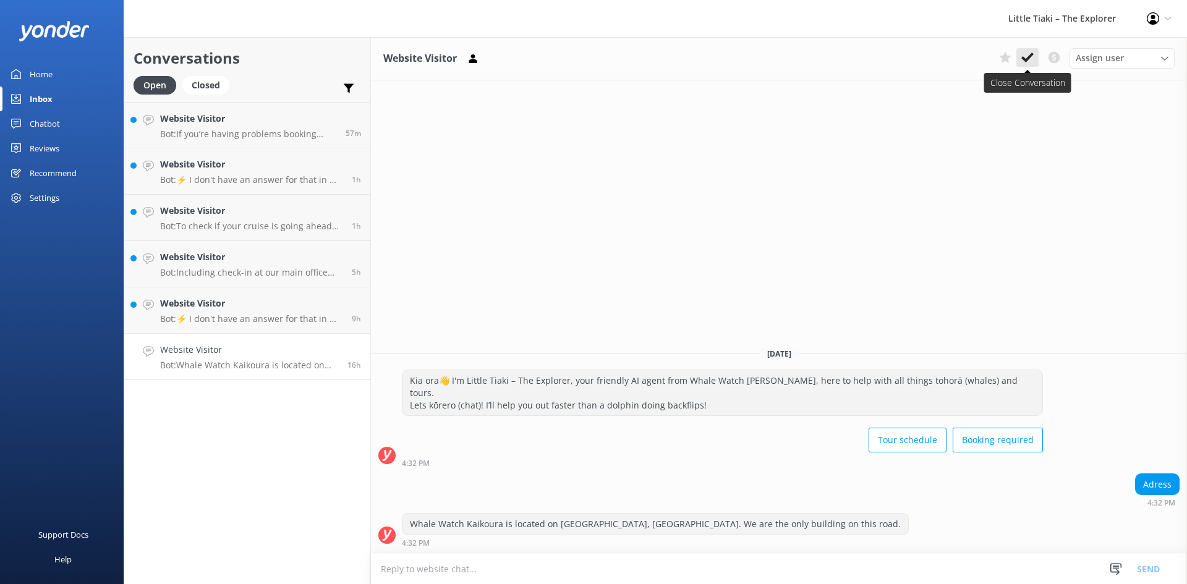
click at [1036, 56] on button at bounding box center [1027, 57] width 22 height 19
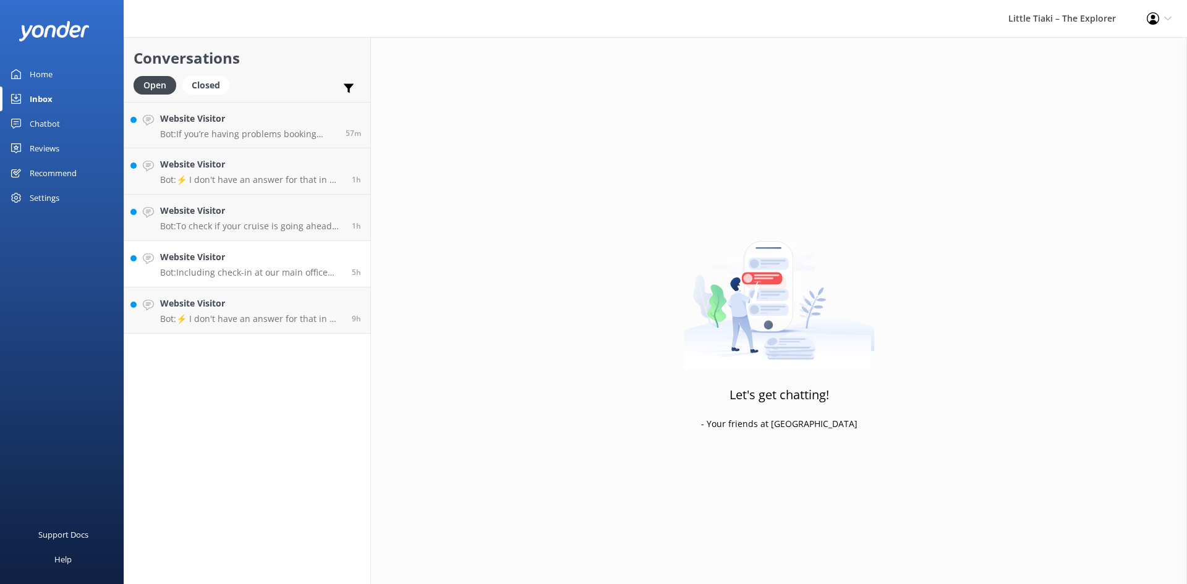
drag, startPoint x: 268, startPoint y: 299, endPoint x: 301, endPoint y: 286, distance: 35.2
click at [269, 299] on h4 "Website Visitor" at bounding box center [251, 304] width 182 height 14
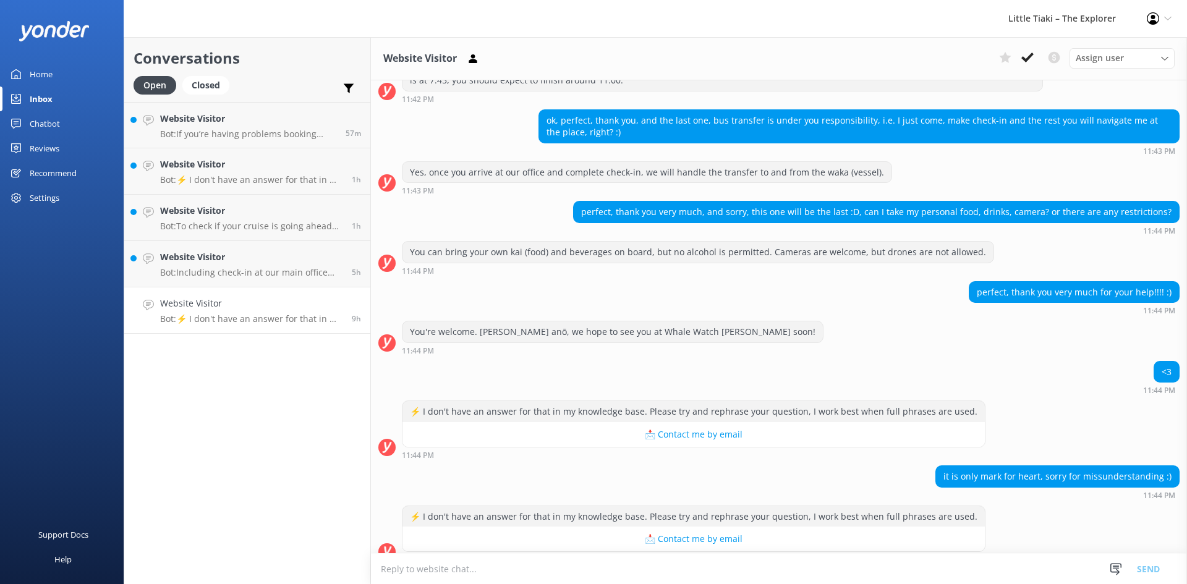
scroll to position [456, 0]
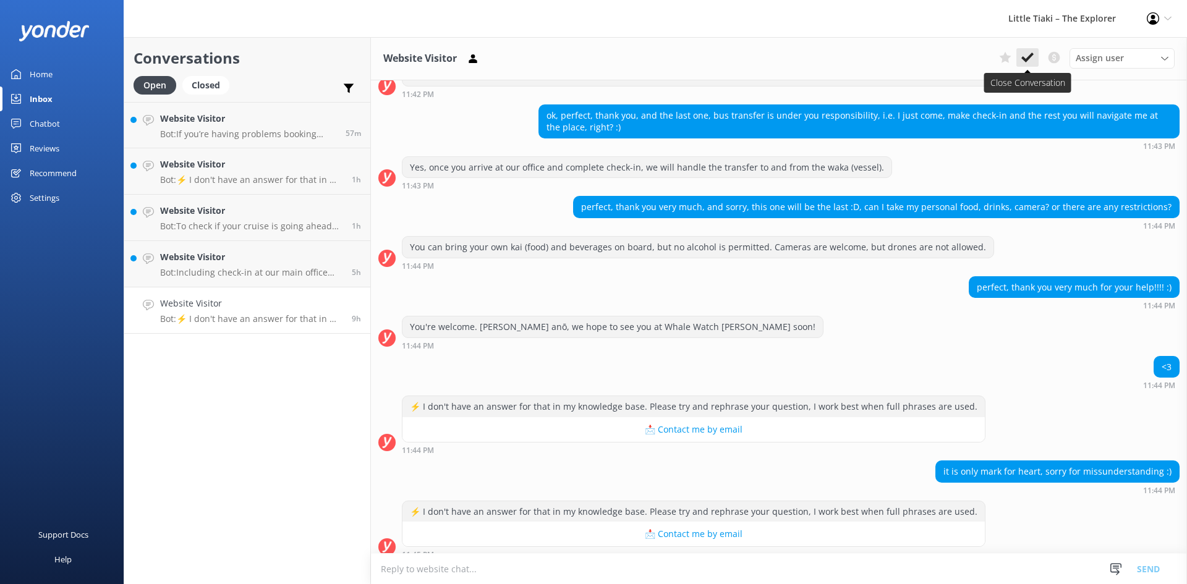
click at [1028, 58] on use at bounding box center [1027, 58] width 12 height 10
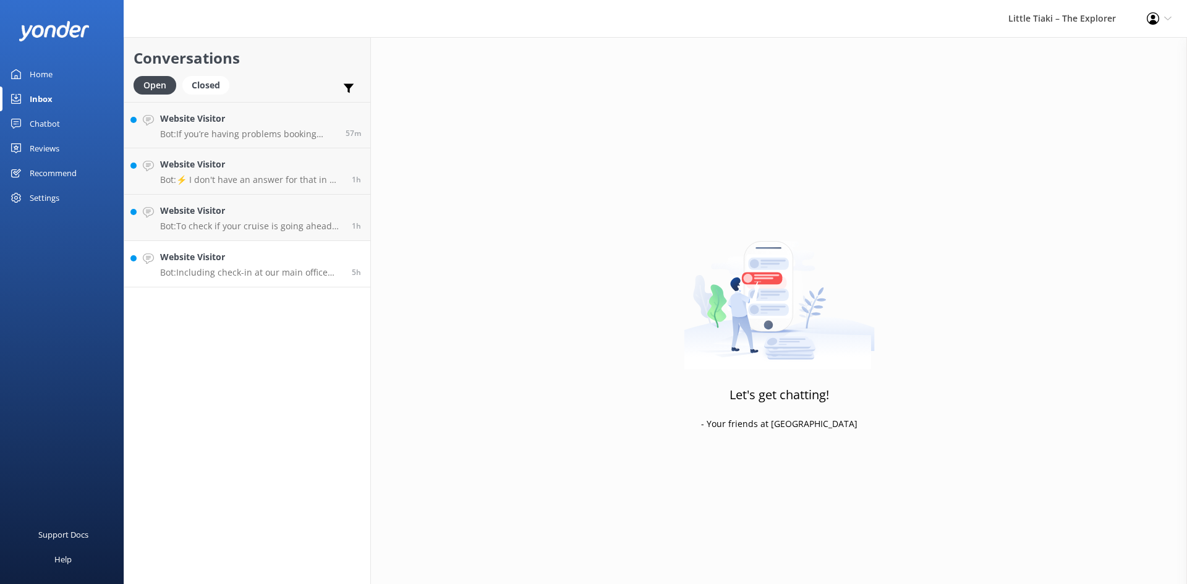
click at [265, 268] on p "Bot: Including check-in at our main office and bus transfers to and from our ma…" at bounding box center [251, 272] width 182 height 11
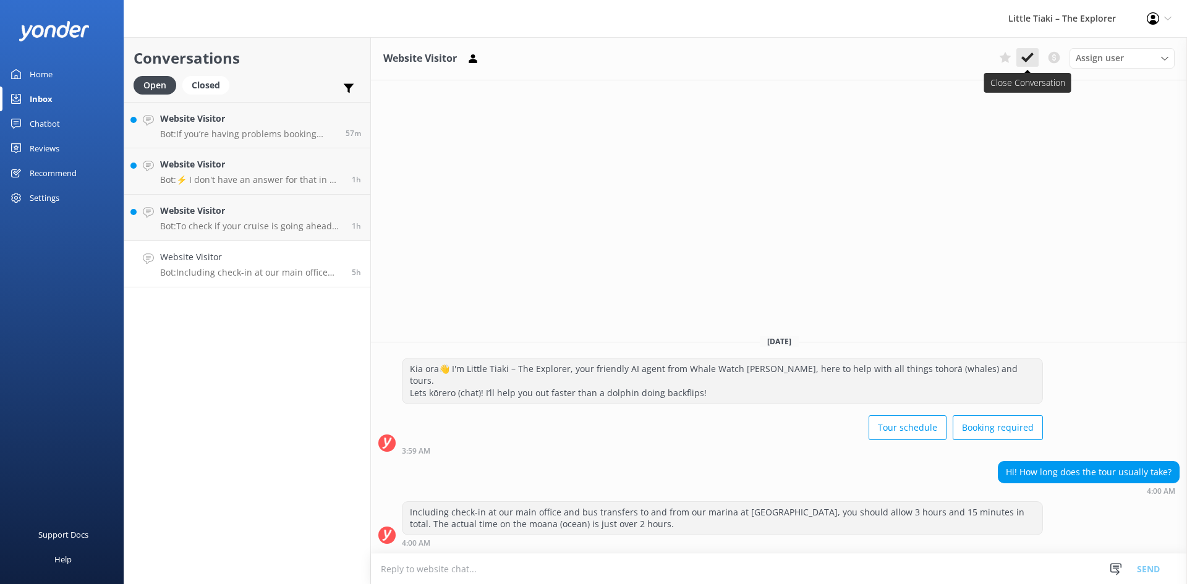
click at [1032, 59] on icon at bounding box center [1027, 57] width 12 height 12
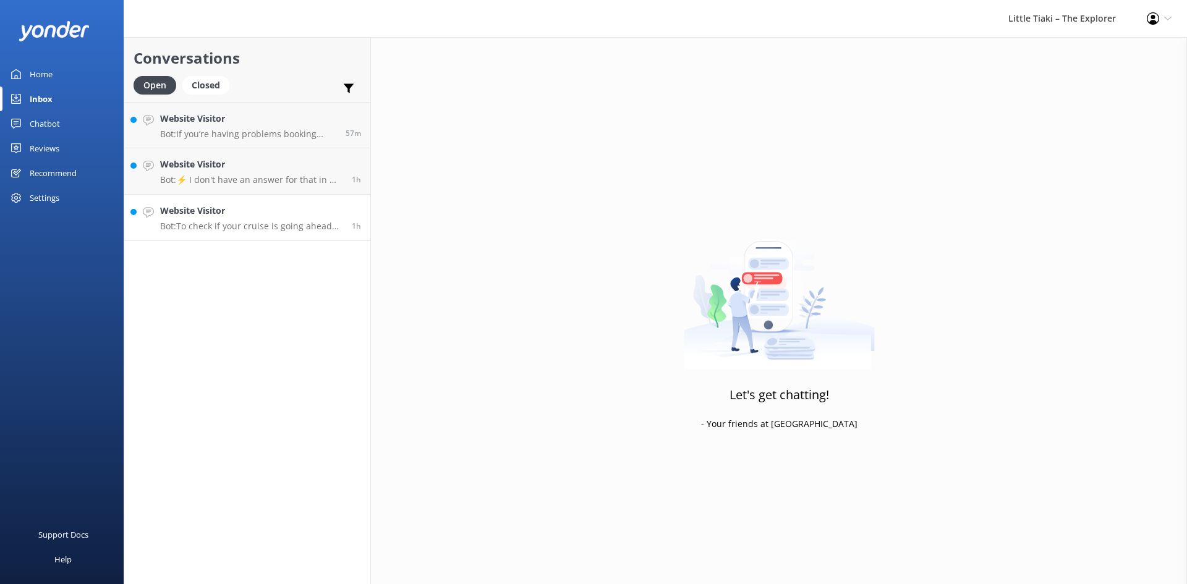
click at [290, 219] on div "Website Visitor Bot: To check if your cruise is going ahead [DATE], please clic…" at bounding box center [251, 217] width 182 height 27
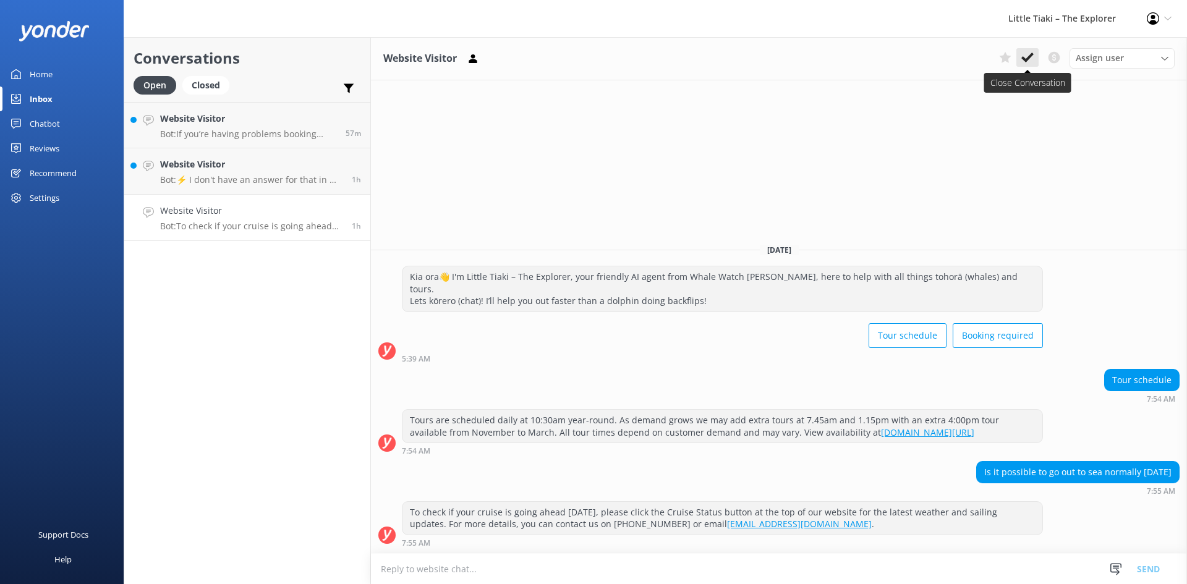
click at [1020, 64] on button at bounding box center [1027, 57] width 22 height 19
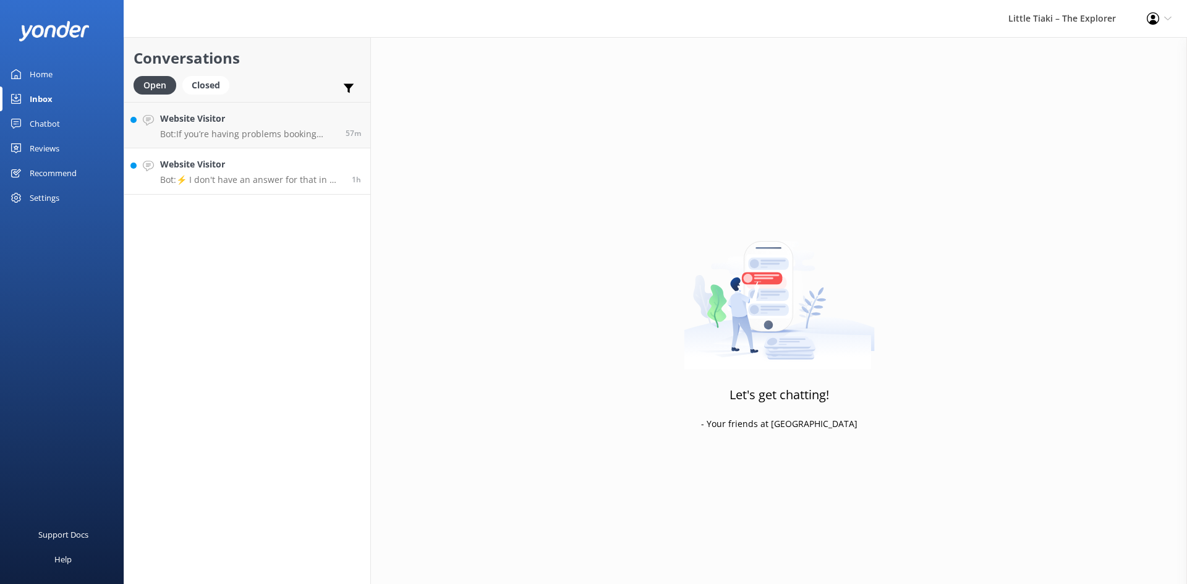
click at [331, 176] on p "Bot: ⚡ I don't have an answer for that in my knowledge base. Please try and rep…" at bounding box center [251, 179] width 182 height 11
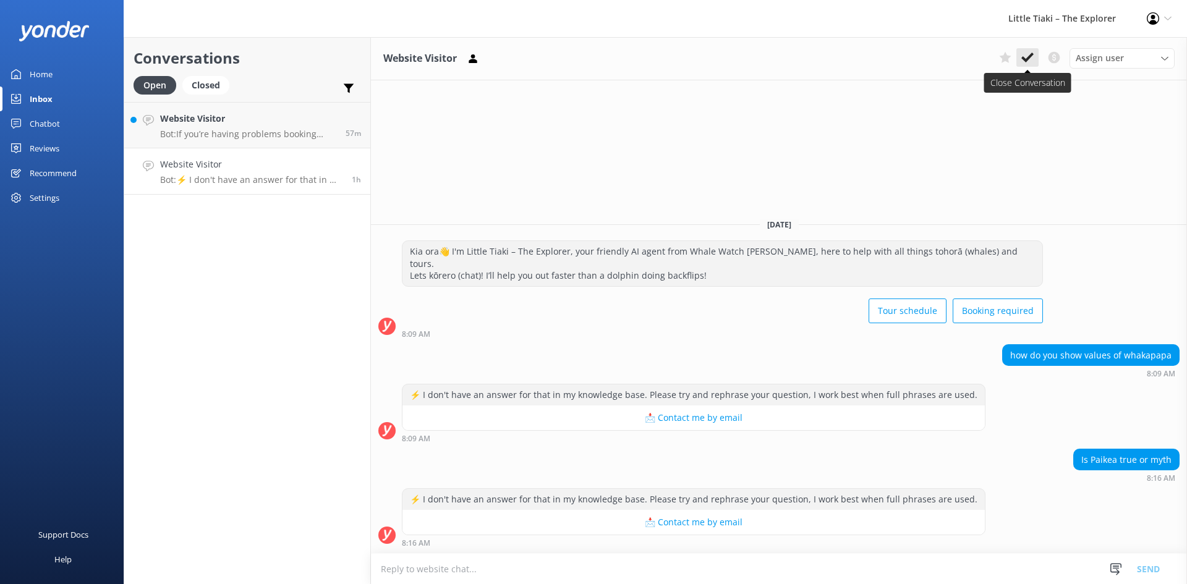
click at [1029, 57] on use at bounding box center [1027, 58] width 12 height 10
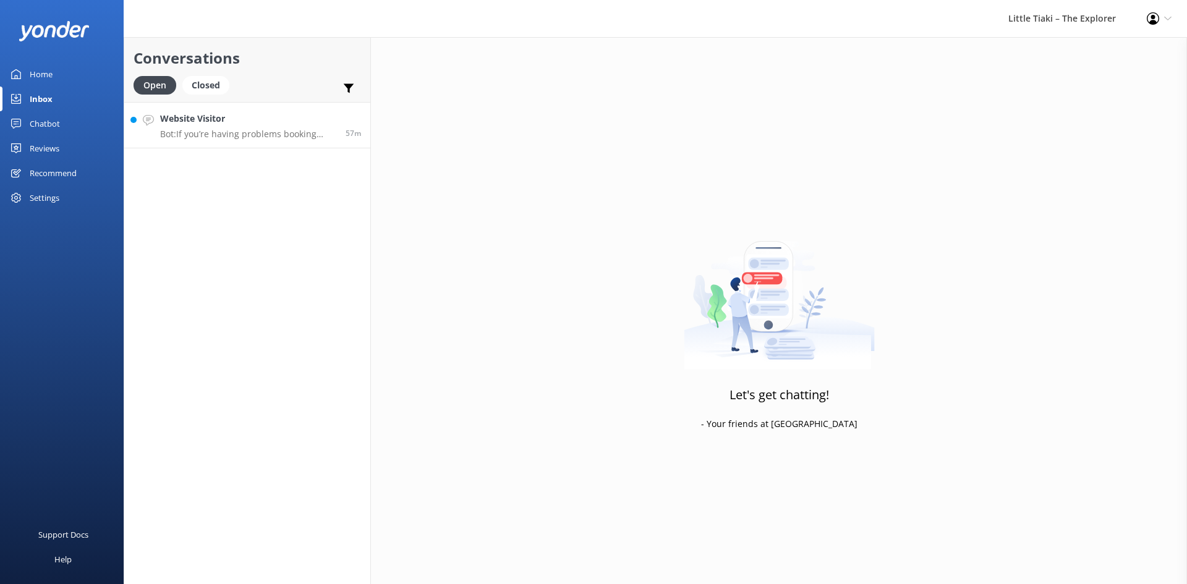
click at [279, 140] on link "Website Visitor Bot: If you’re having problems booking online, please email you…" at bounding box center [247, 125] width 246 height 46
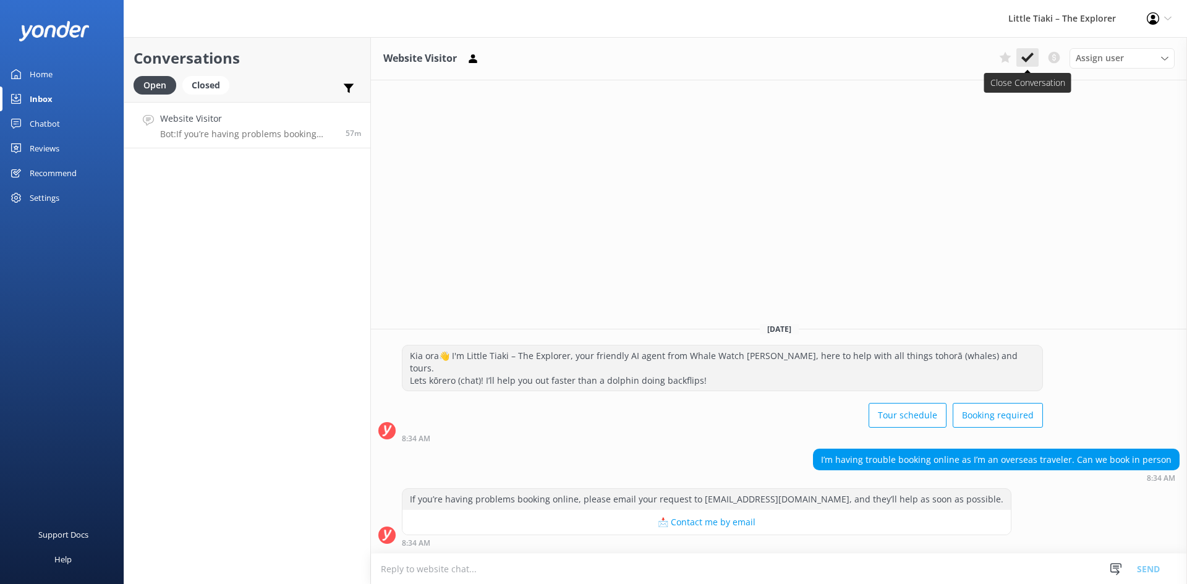
click at [1024, 59] on use at bounding box center [1027, 58] width 12 height 10
